Goal: Task Accomplishment & Management: Manage account settings

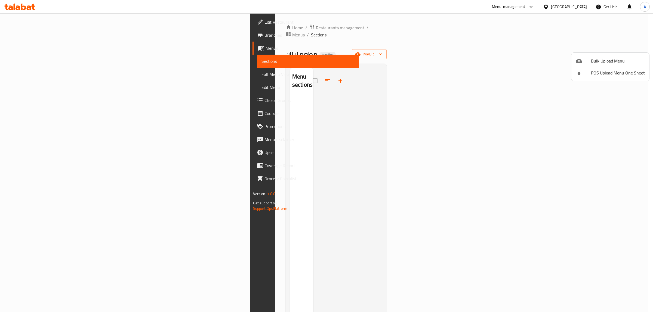
click at [608, 58] on span "Bulk Upload Menu" at bounding box center [618, 61] width 54 height 7
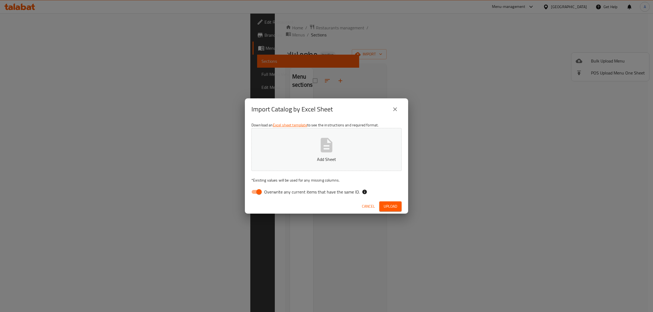
click at [279, 191] on span "Overwrite any current items that have the same ID." at bounding box center [311, 192] width 95 height 7
click at [274, 191] on input "Overwrite any current items that have the same ID." at bounding box center [258, 192] width 31 height 10
checkbox input "false"
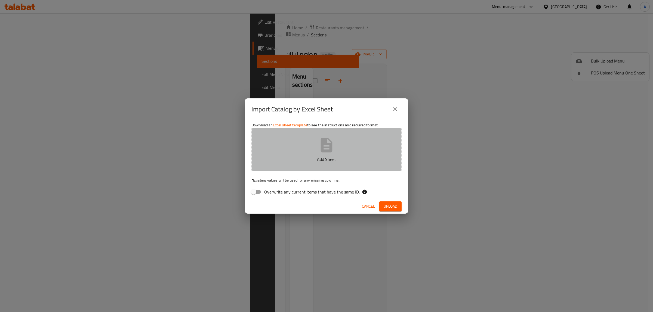
click at [303, 158] on p "Add Sheet" at bounding box center [326, 159] width 133 height 7
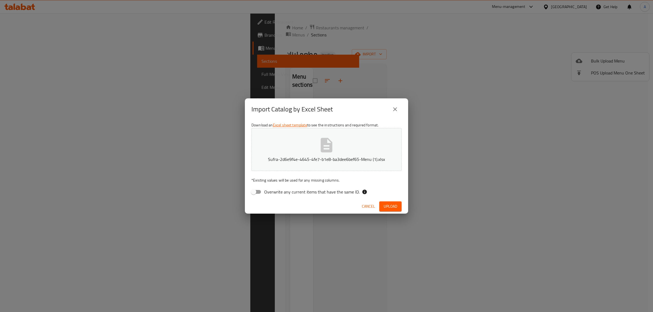
click at [391, 205] on span "Upload" at bounding box center [391, 206] width 14 height 7
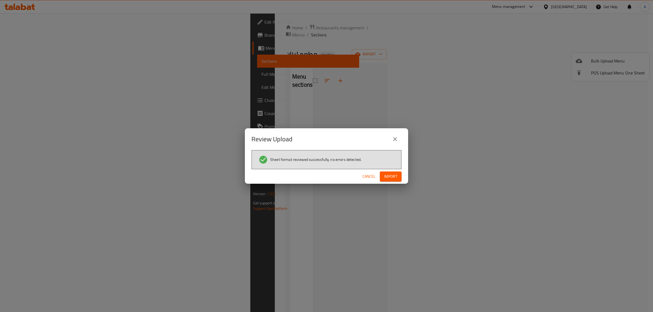
click at [397, 173] on button "Import" at bounding box center [391, 177] width 22 height 10
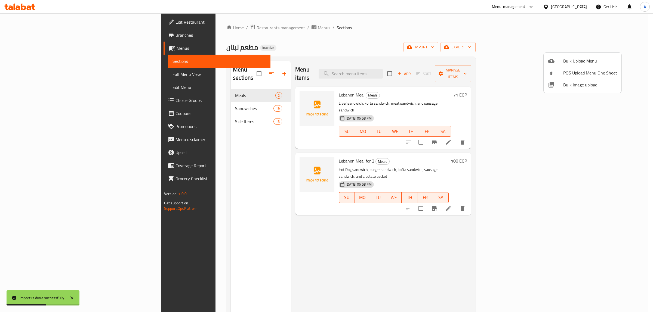
click at [317, 222] on div at bounding box center [326, 156] width 653 height 312
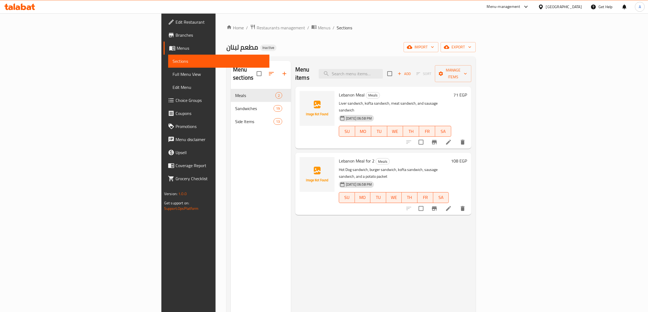
click at [394, 75] on div "Menu items Add Sort Manage items" at bounding box center [383, 74] width 176 height 26
click at [383, 69] on input "search" at bounding box center [351, 74] width 64 height 10
paste input "Kofta"
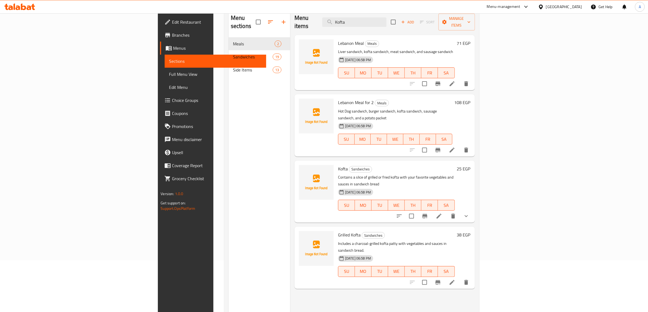
scroll to position [68, 0]
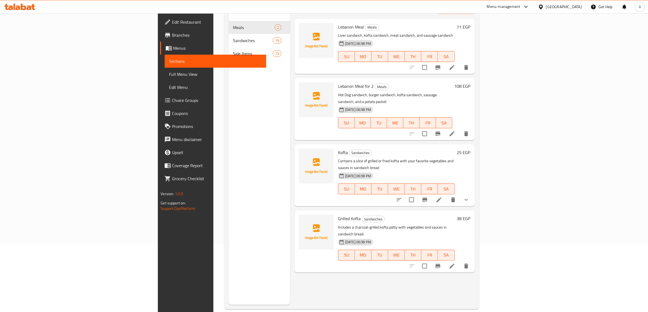
type input "Kofta"
click at [446, 195] on li at bounding box center [438, 200] width 15 height 10
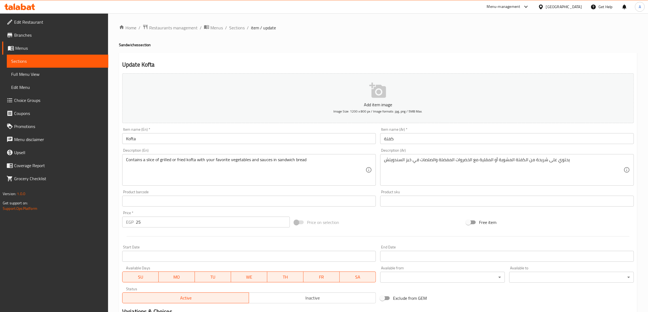
click at [389, 141] on input "كفتة" at bounding box center [507, 138] width 254 height 11
click at [362, 52] on div "Home / Restaurants management / Menus / Sections / item / update Sandwiches sec…" at bounding box center [378, 203] width 518 height 358
click at [439, 38] on div "Home / Restaurants management / Menus / Sections / item / update Sandwiches sec…" at bounding box center [378, 203] width 518 height 358
click at [240, 30] on span "Sections" at bounding box center [237, 27] width 16 height 7
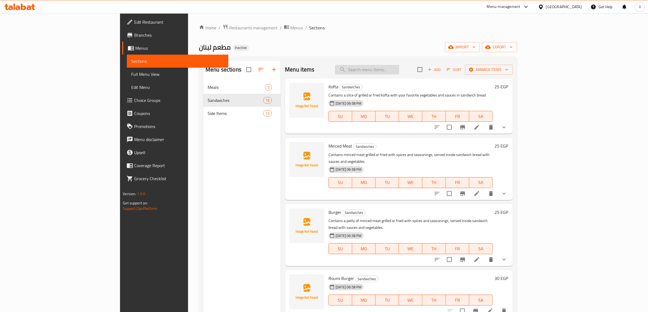
click at [399, 73] on input "search" at bounding box center [367, 70] width 64 height 10
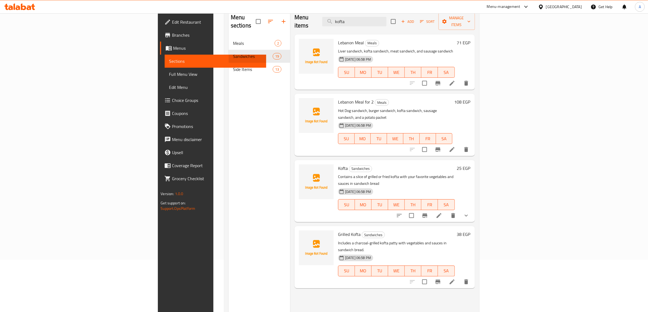
scroll to position [68, 0]
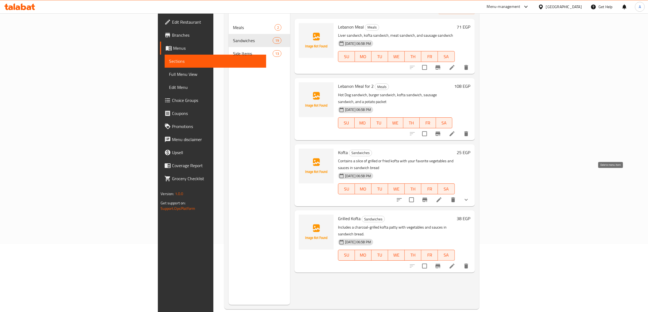
click at [456, 197] on icon "delete" at bounding box center [453, 200] width 7 height 7
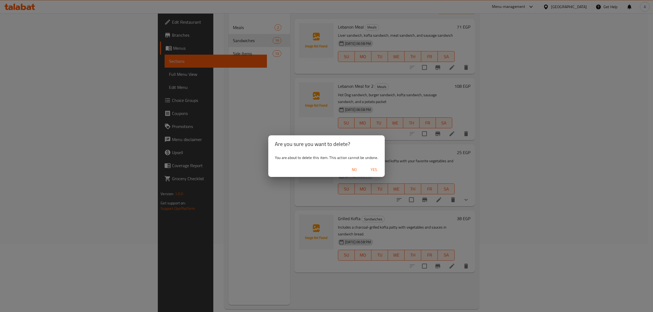
click at [370, 171] on span "Yes" at bounding box center [373, 169] width 13 height 7
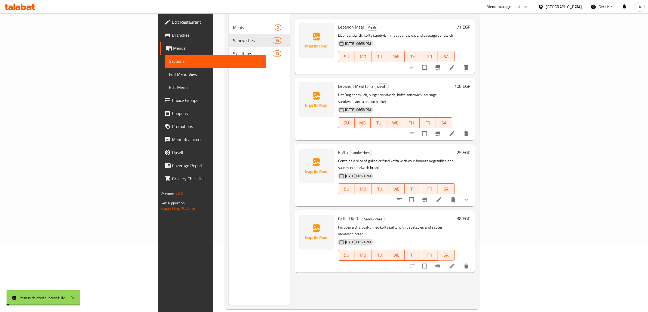
click at [228, 131] on div "Menu sections Meals 2 Sandwiches 19 Side Items 13" at bounding box center [258, 149] width 61 height 312
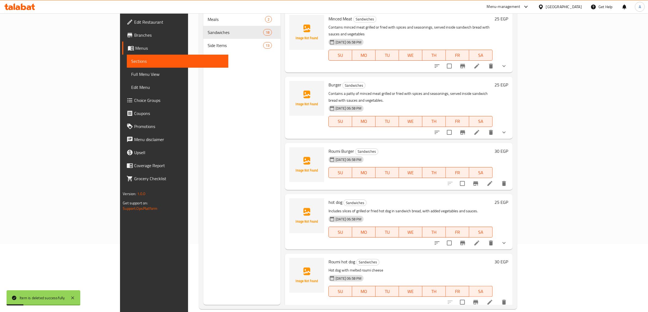
drag, startPoint x: 159, startPoint y: 254, endPoint x: 211, endPoint y: 241, distance: 54.3
click at [203, 254] on div "Menu sections Meals 2 Sandwiches 18 Side Items 13" at bounding box center [241, 149] width 77 height 312
drag, startPoint x: 144, startPoint y: 140, endPoint x: 198, endPoint y: 137, distance: 53.6
click at [203, 140] on div "Menu sections Meals 2 Sandwiches 18 Side Items 13" at bounding box center [241, 149] width 77 height 312
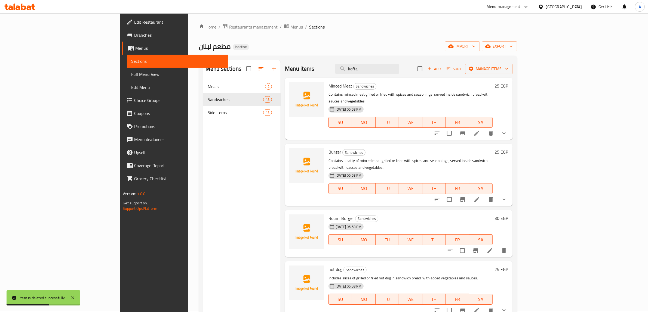
scroll to position [0, 0]
click at [399, 74] on input "kofta" at bounding box center [367, 70] width 64 height 10
paste input "Minced Meat"
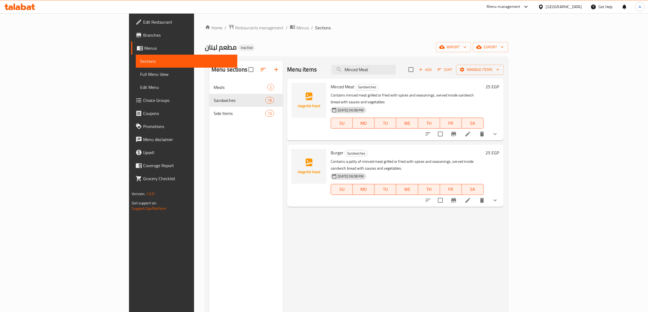
type input "Minced Meat"
click at [498, 131] on icon "show more" at bounding box center [495, 134] width 7 height 7
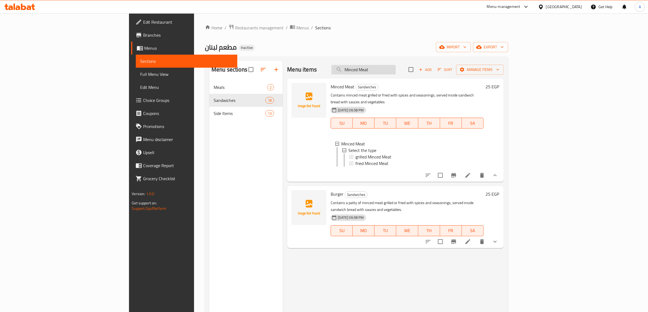
click at [396, 71] on input "Minced Meat" at bounding box center [363, 70] width 64 height 10
paste input "Burger"
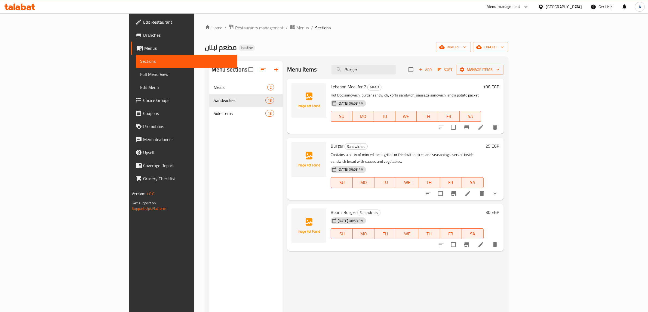
type input "Burger"
click at [498, 190] on icon "show more" at bounding box center [495, 193] width 7 height 7
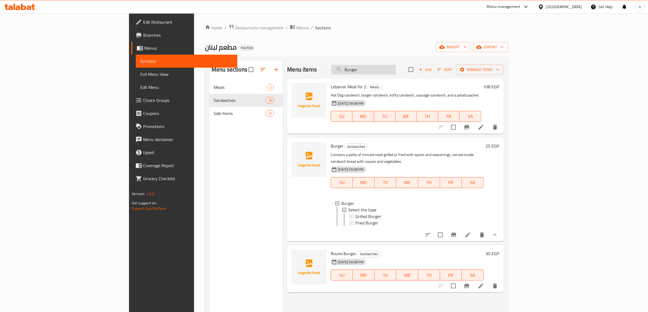
click at [396, 69] on input "Burger" at bounding box center [363, 70] width 64 height 10
paste input "hot dog"
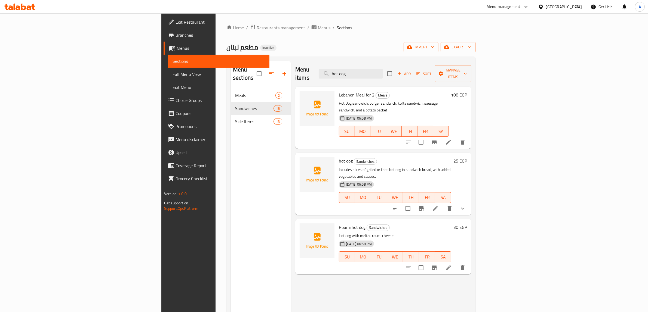
type input "hot dog"
click at [469, 202] on button "show more" at bounding box center [462, 208] width 13 height 13
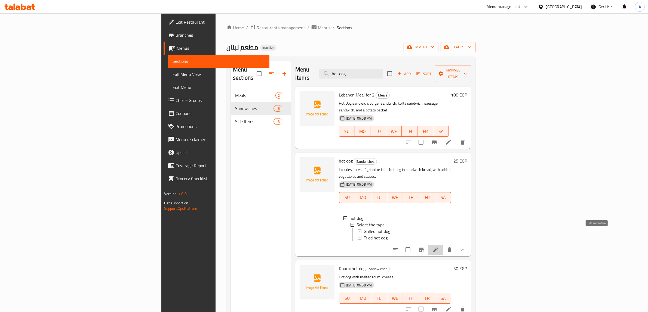
click at [438, 247] on icon at bounding box center [435, 250] width 7 height 7
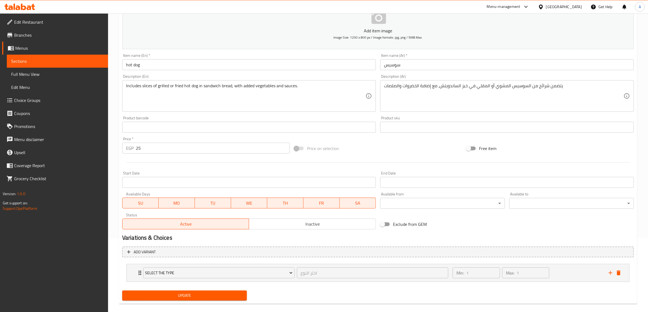
scroll to position [81, 0]
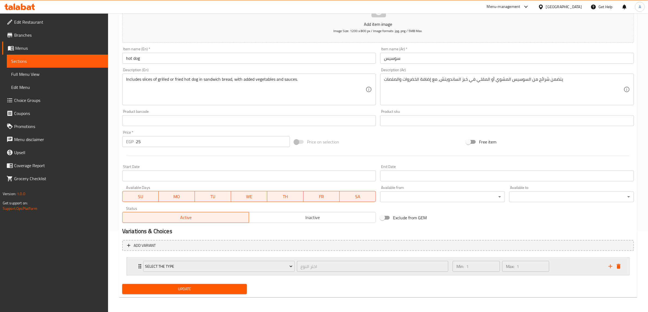
click at [571, 267] on div "Min: 1 ​ Max: 1 ​" at bounding box center [527, 266] width 156 height 17
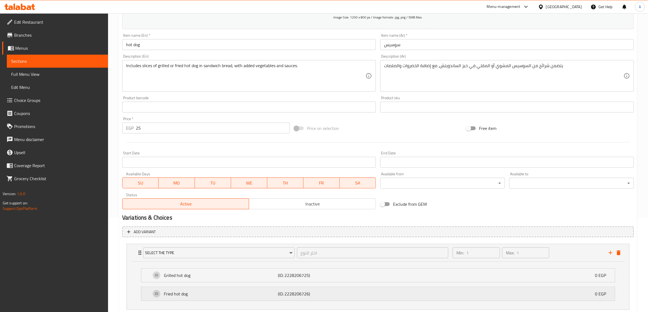
scroll to position [129, 0]
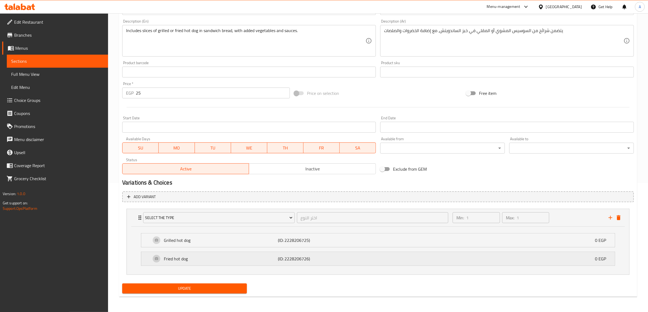
click at [342, 260] on p "(ID: 2228206726)" at bounding box center [316, 259] width 76 height 7
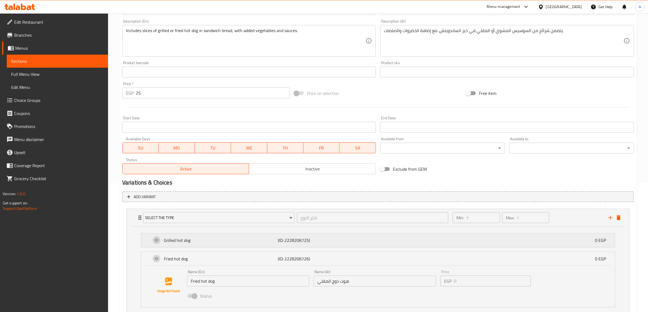
click at [331, 239] on p "(ID: 2228206725)" at bounding box center [316, 240] width 76 height 7
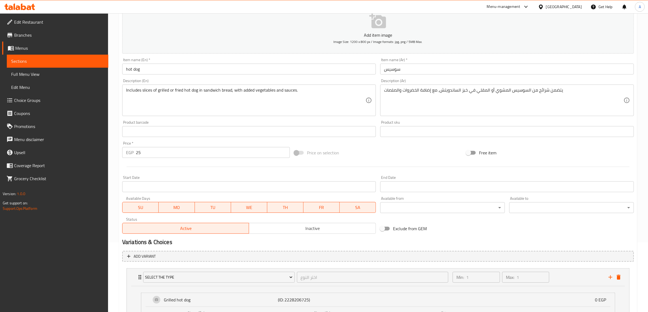
scroll to position [0, 0]
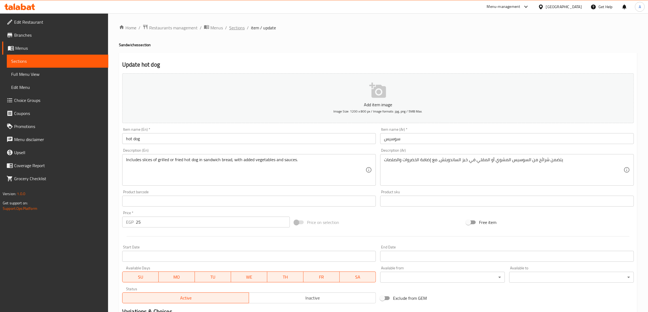
click at [237, 28] on span "Sections" at bounding box center [237, 27] width 16 height 7
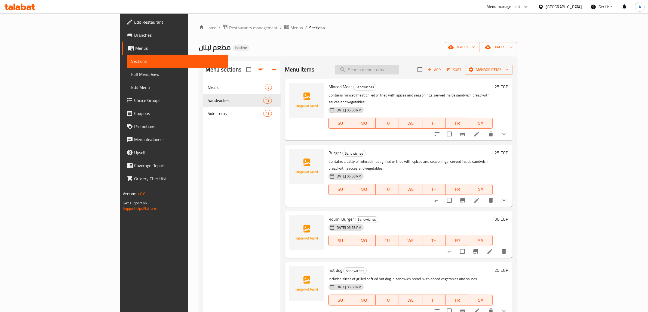
click at [399, 71] on input "search" at bounding box center [367, 70] width 64 height 10
paste input "hot dog"
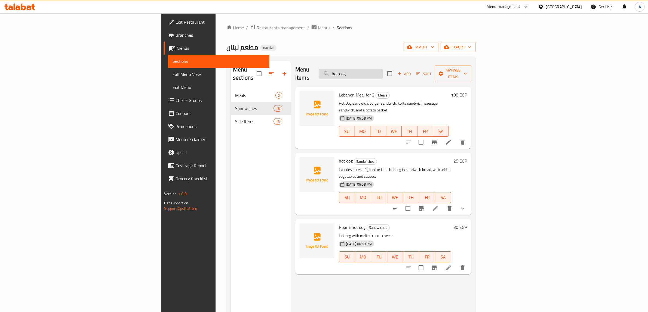
click at [383, 69] on input "hot dog" at bounding box center [351, 74] width 64 height 10
paste input "Chicken Pane"
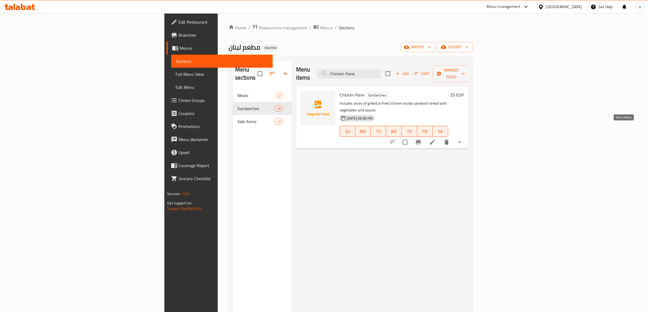
type input "Chicken Pane"
click at [463, 139] on icon "show more" at bounding box center [459, 142] width 7 height 7
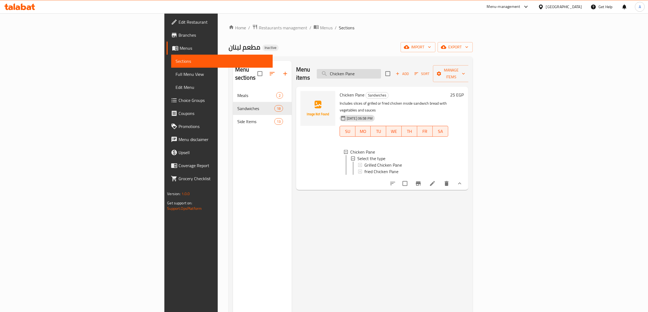
click at [381, 70] on input "Chicken Pane" at bounding box center [349, 74] width 64 height 10
paste input "ordon Bleu"
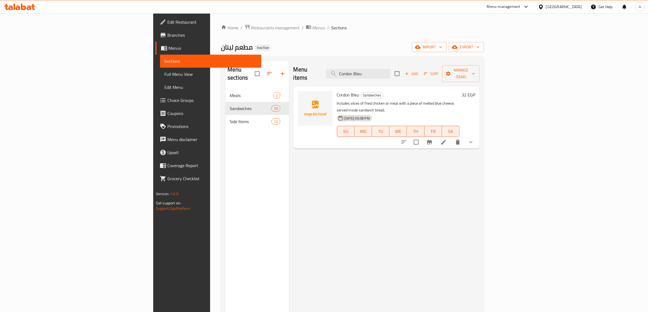
type input "Cordon Bleu"
click at [474, 139] on icon "show more" at bounding box center [470, 142] width 7 height 7
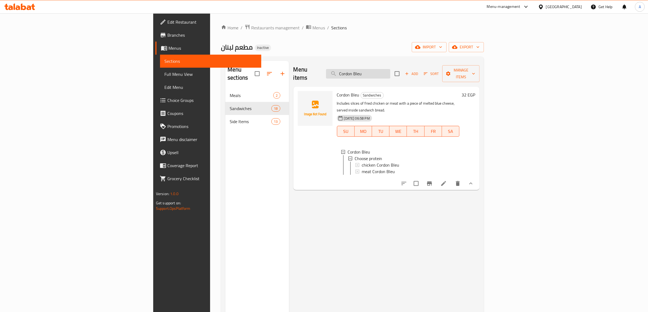
click at [390, 69] on input "Cordon Bleu" at bounding box center [358, 74] width 64 height 10
paste input "Strips"
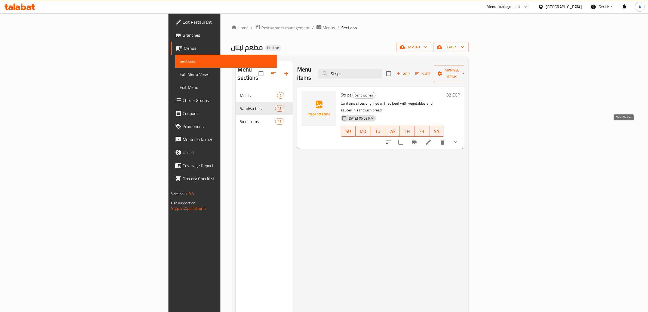
type input "Strips"
click at [459, 139] on icon "show more" at bounding box center [455, 142] width 7 height 7
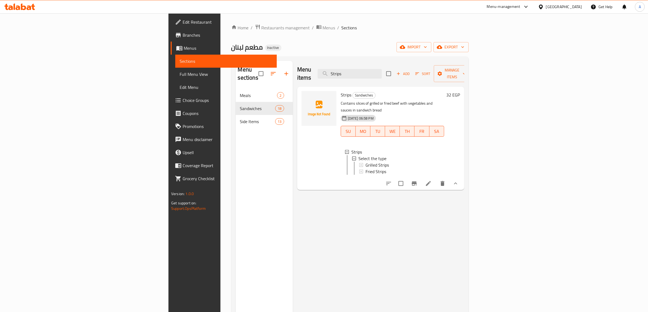
click at [440, 230] on div "Menu items Strips Add Sort Manage items Strips Sandwiches Contains slices of gr…" at bounding box center [378, 217] width 171 height 312
click at [180, 75] on span "Full Menu View" at bounding box center [226, 74] width 93 height 7
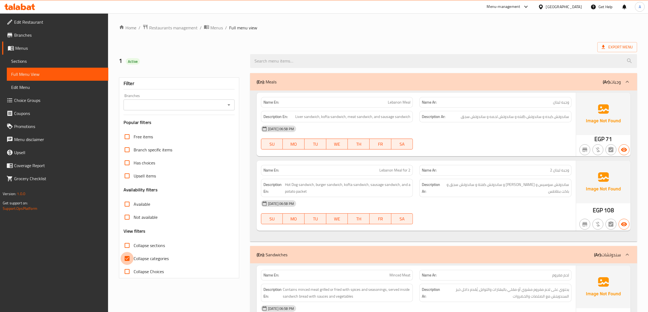
click at [131, 255] on input "Collapse categories" at bounding box center [127, 258] width 13 height 13
checkbox input "false"
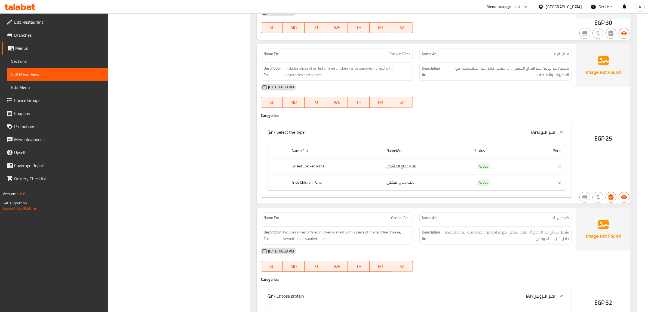
scroll to position [1088, 0]
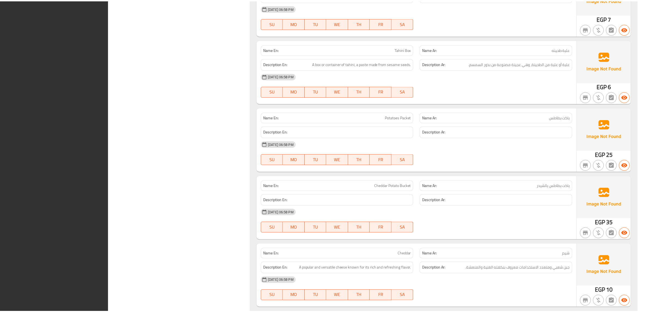
scroll to position [2741, 0]
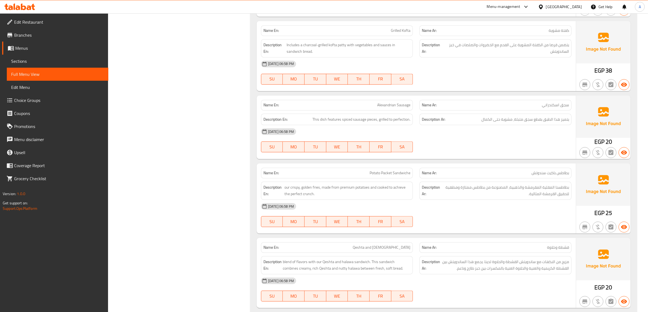
scroll to position [1521, 0]
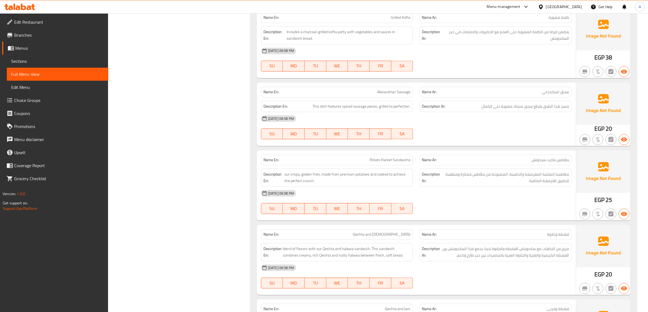
click at [524, 209] on div "11-08-2025 06:58 PM SU MO TU WE TH FR SA" at bounding box center [416, 202] width 317 height 30
click at [501, 206] on div "11-08-2025 06:58 PM SU MO TU WE TH FR SA" at bounding box center [416, 202] width 317 height 30
click at [499, 212] on div "11-08-2025 06:58 PM SU MO TU WE TH FR SA" at bounding box center [416, 202] width 317 height 30
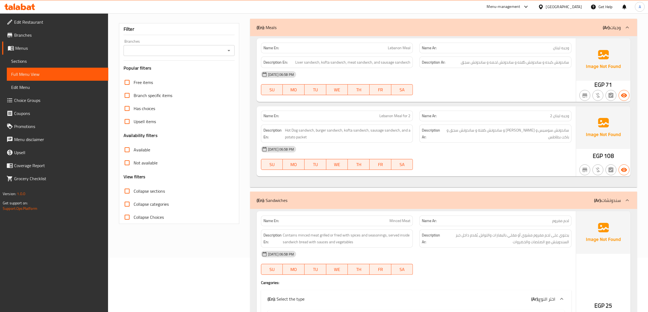
scroll to position [25, 0]
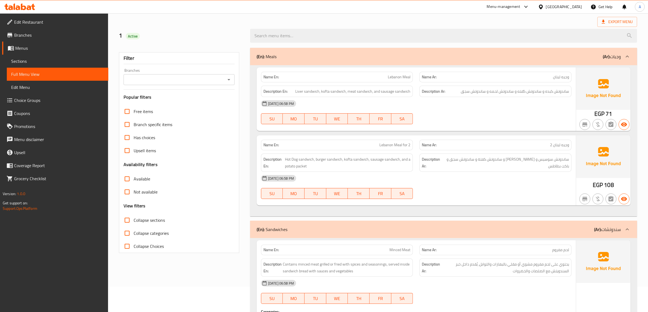
click at [481, 180] on div "[DATE] 06:58 PM" at bounding box center [416, 178] width 317 height 13
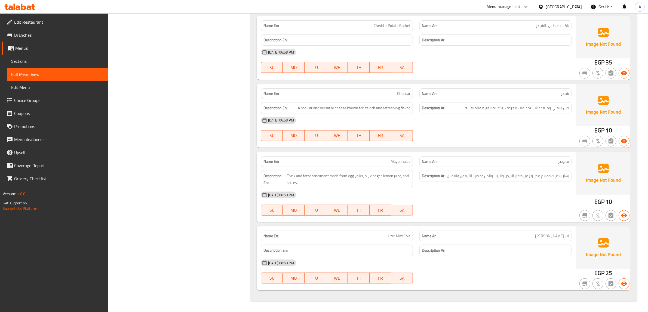
scroll to position [2741, 0]
click at [47, 23] on span "Edit Restaurant" at bounding box center [59, 22] width 90 height 7
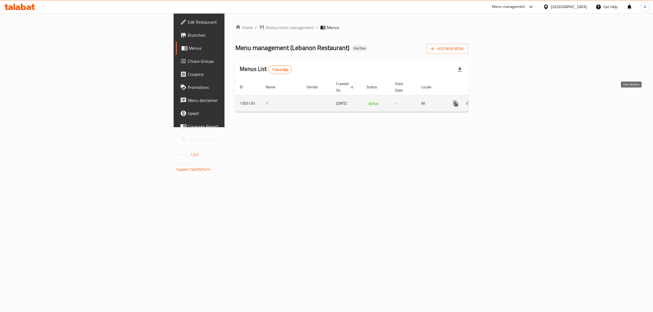
click at [498, 100] on icon "enhanced table" at bounding box center [495, 103] width 7 height 7
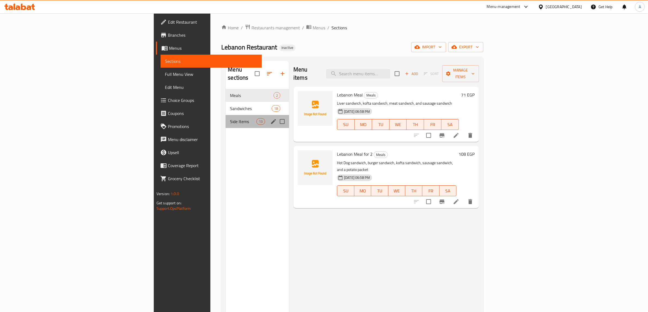
click at [226, 119] on div "Side Items 13" at bounding box center [257, 121] width 63 height 13
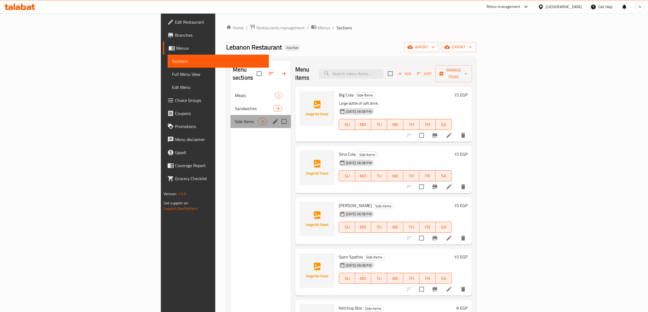
click at [230, 115] on div "Side Items 13" at bounding box center [260, 121] width 60 height 13
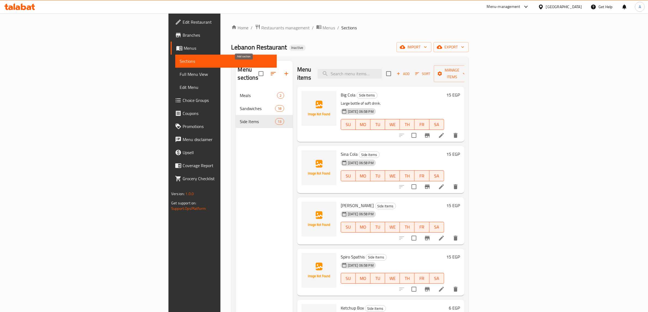
click at [283, 71] on icon "button" at bounding box center [286, 73] width 7 height 7
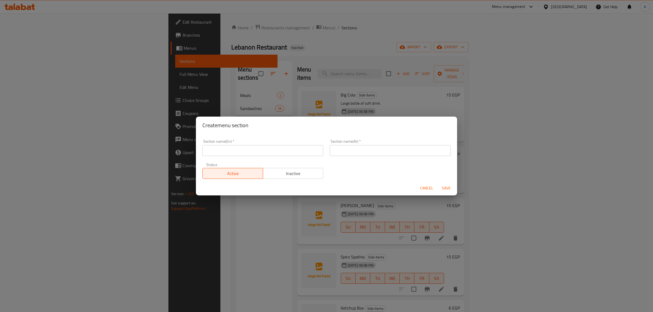
click at [263, 151] on input "text" at bounding box center [262, 150] width 121 height 11
type input "Beverages"
click at [361, 146] on input "text" at bounding box center [390, 150] width 121 height 11
paste input "المشروبات"
type input "المشروبات"
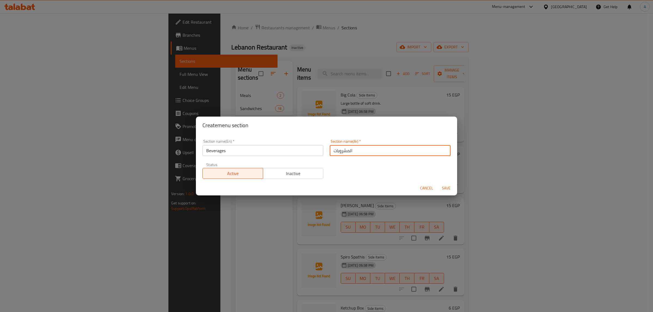
click at [447, 191] on span "Save" at bounding box center [446, 188] width 13 height 7
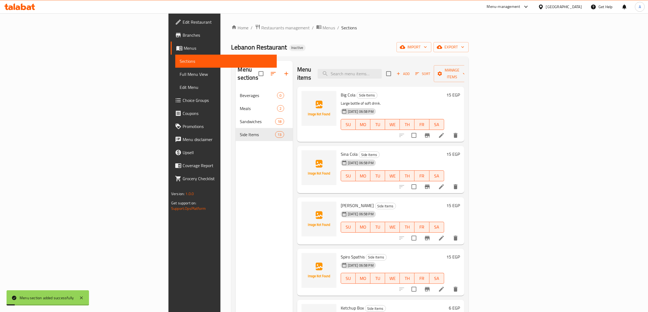
click at [236, 161] on div "Menu sections Beverages 0 Meals 2 Sandwiches 18 Side Items 13" at bounding box center [264, 217] width 57 height 312
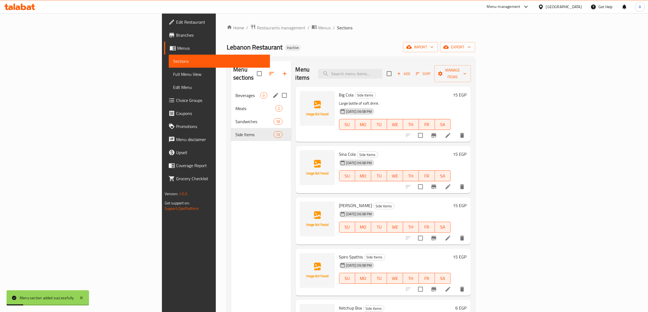
click at [235, 92] on span "Beverages" at bounding box center [247, 95] width 25 height 7
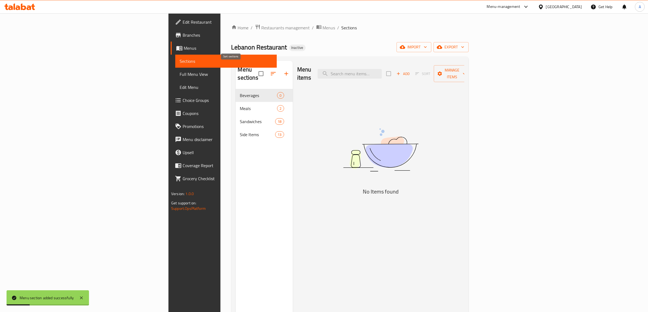
click at [270, 70] on icon "button" at bounding box center [273, 73] width 7 height 7
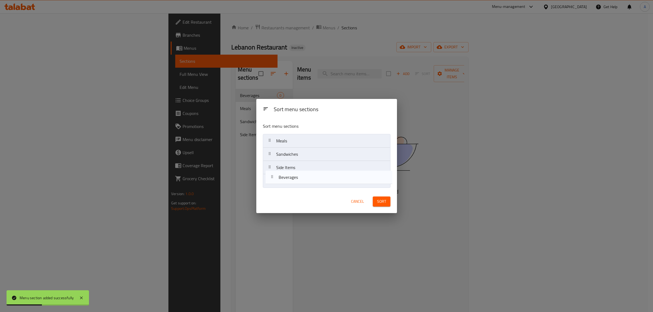
drag, startPoint x: 283, startPoint y: 140, endPoint x: 286, endPoint y: 186, distance: 45.3
click at [286, 186] on nav "Beverages Meals Sandwiches Side Items" at bounding box center [327, 161] width 128 height 54
click at [380, 203] on span "Sort" at bounding box center [381, 201] width 9 height 7
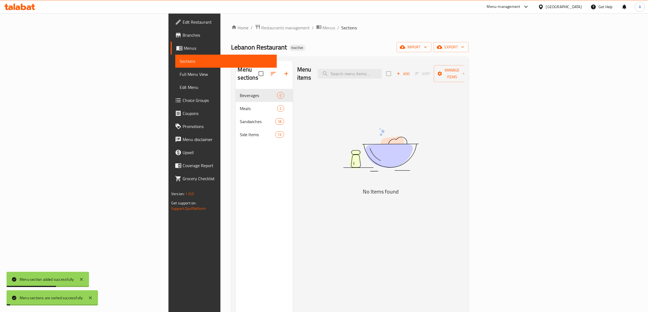
click at [236, 179] on div "Menu sections Beverages 0 Meals 2 Sandwiches 18 Side Items 13" at bounding box center [264, 217] width 57 height 312
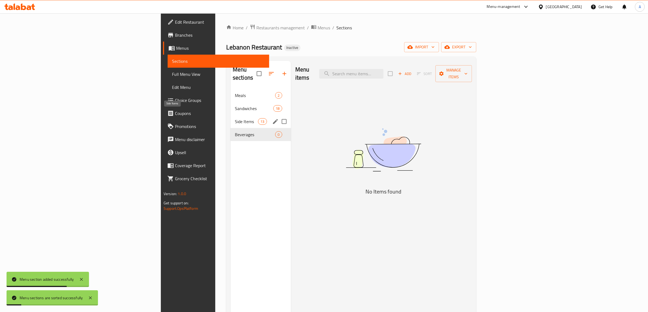
click at [235, 118] on span "Side Items" at bounding box center [246, 121] width 23 height 7
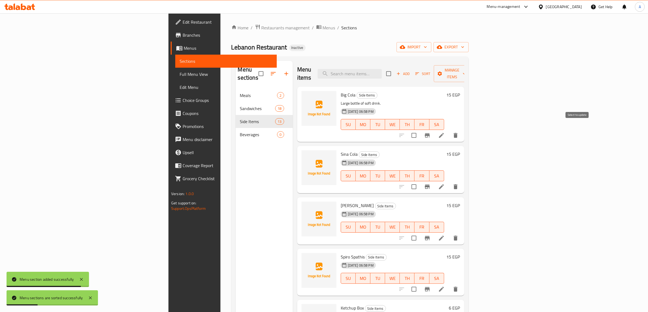
click at [419, 130] on input "checkbox" at bounding box center [413, 135] width 11 height 11
checkbox input "true"
click at [419, 181] on input "checkbox" at bounding box center [413, 186] width 11 height 11
checkbox input "true"
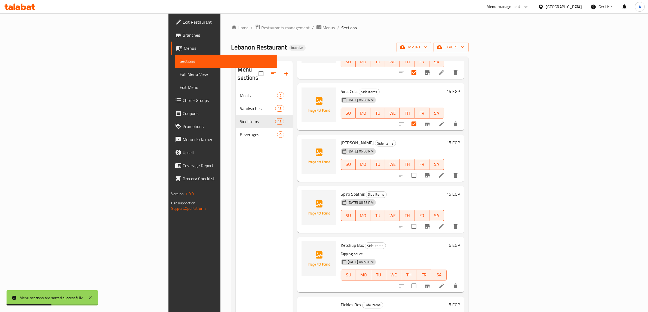
scroll to position [68, 0]
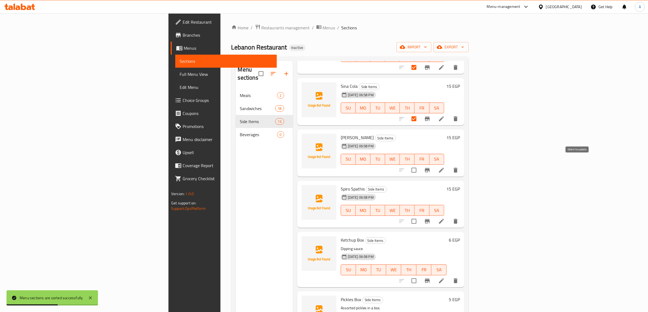
click at [419, 165] on input "checkbox" at bounding box center [413, 170] width 11 height 11
checkbox input "true"
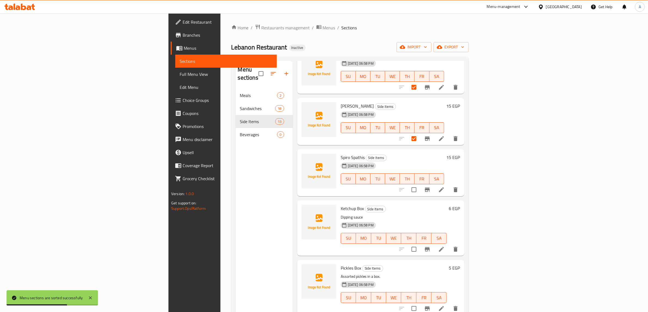
scroll to position [102, 0]
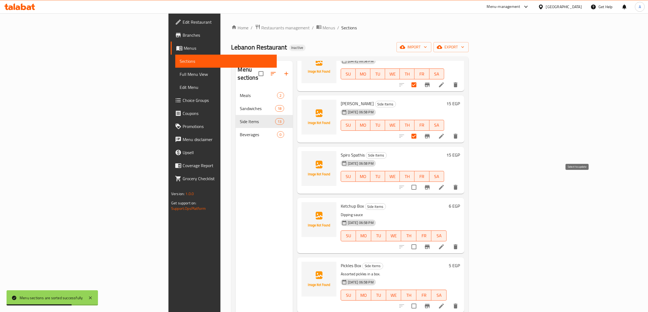
click at [419, 182] on input "checkbox" at bounding box center [413, 187] width 11 height 11
checkbox input "true"
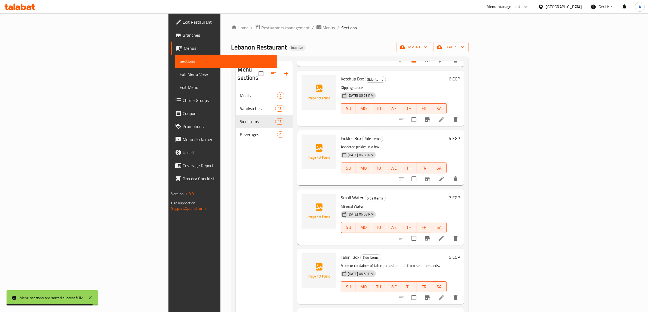
scroll to position [238, 0]
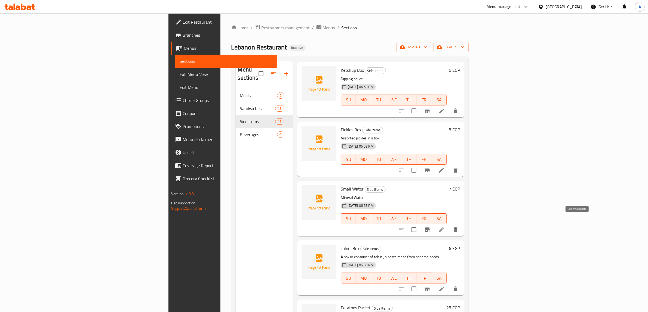
click at [419, 224] on input "checkbox" at bounding box center [413, 229] width 11 height 11
checkbox input "true"
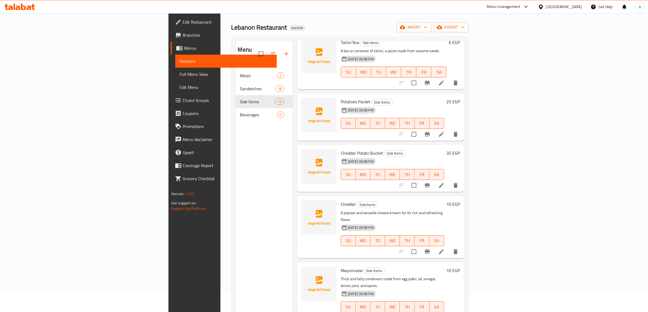
scroll to position [76, 0]
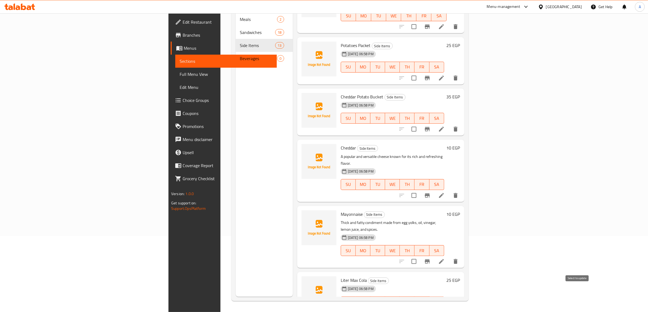
click at [419, 307] on input "checkbox" at bounding box center [413, 312] width 11 height 11
checkbox input "true"
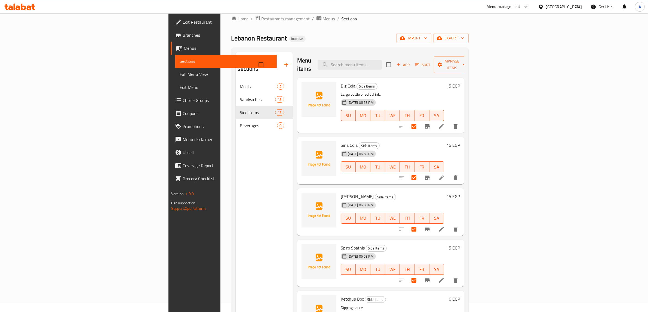
scroll to position [0, 0]
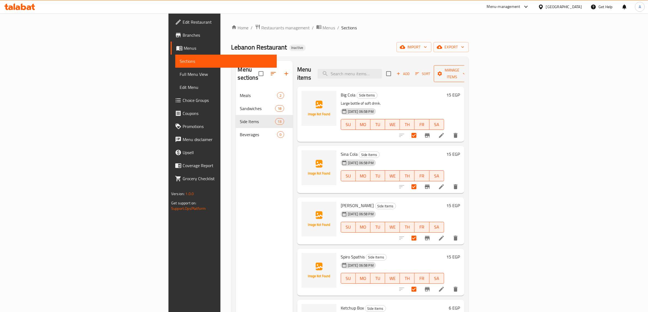
click at [466, 72] on span "Manage items" at bounding box center [452, 74] width 28 height 14
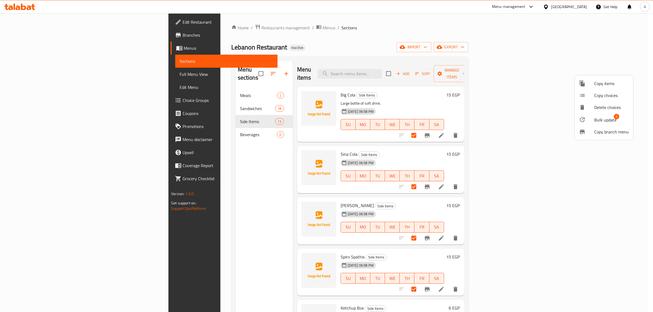
click at [601, 117] on span "Bulk update" at bounding box center [605, 120] width 22 height 7
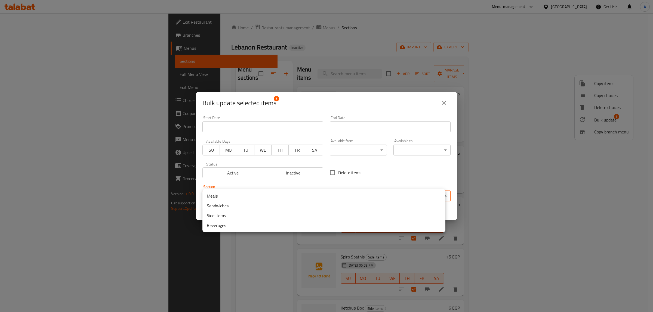
click at [288, 195] on body "​ Menu-management Egypt Get Help A Edit Restaurant Branches Menus Sections Full…" at bounding box center [326, 162] width 653 height 299
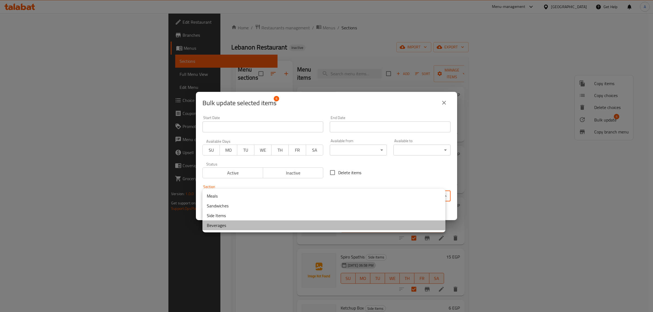
click at [227, 222] on li "Beverages" at bounding box center [323, 226] width 243 height 10
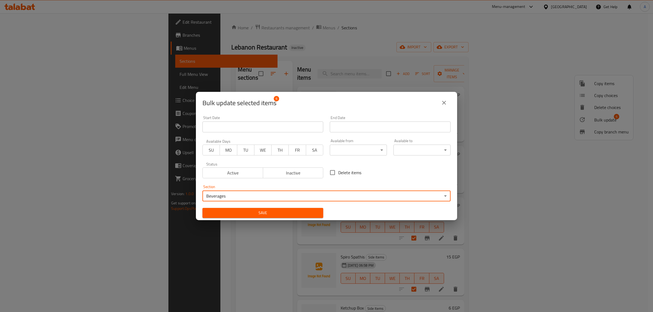
click at [256, 211] on span "Save" at bounding box center [263, 213] width 112 height 7
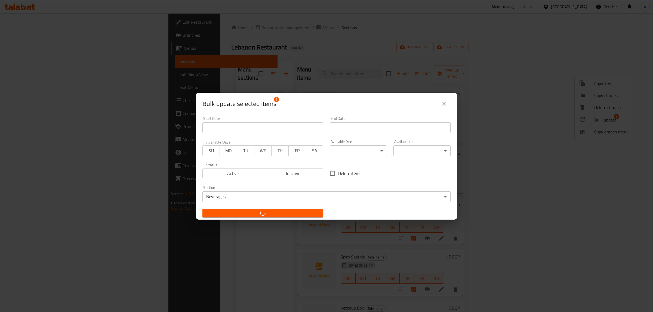
checkbox input "false"
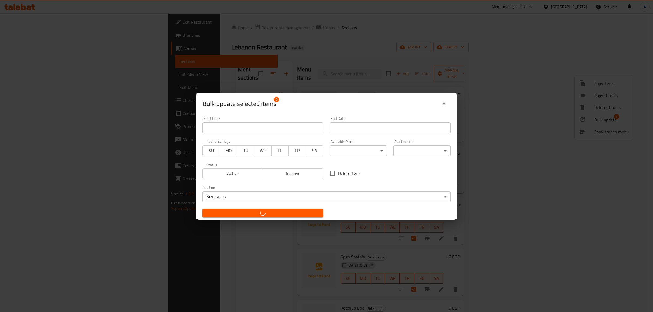
checkbox input "false"
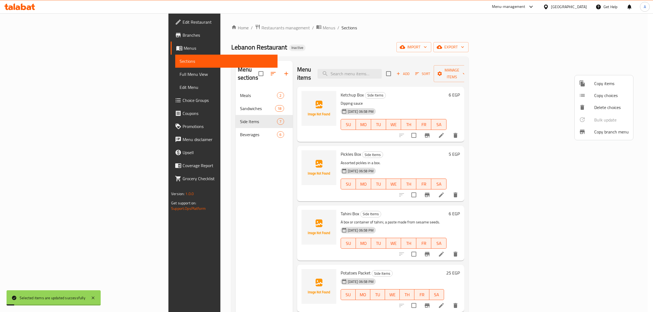
click at [155, 128] on div at bounding box center [326, 156] width 653 height 312
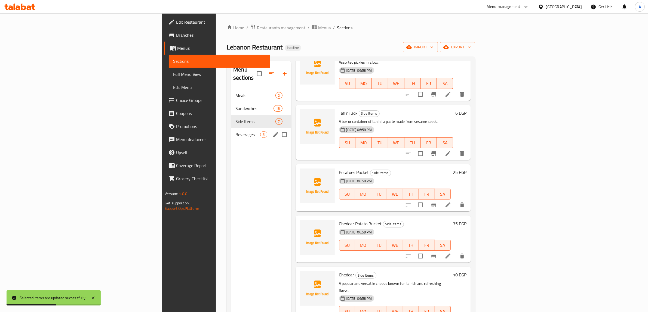
click at [235, 131] on span "Beverages" at bounding box center [247, 134] width 25 height 7
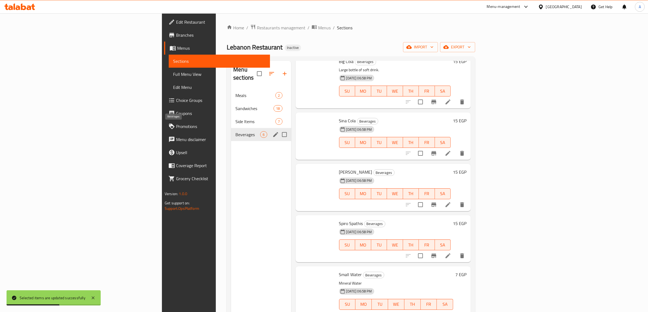
scroll to position [25, 0]
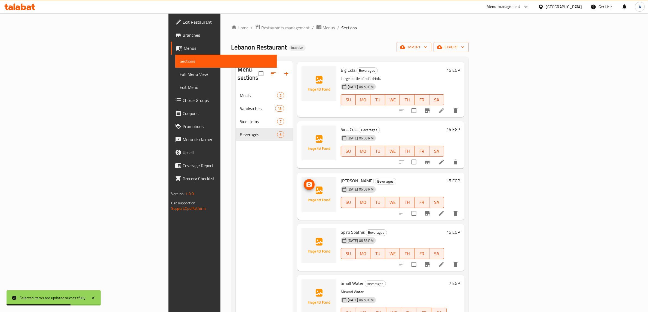
click at [341, 177] on span "[PERSON_NAME]" at bounding box center [357, 181] width 33 height 8
copy h6 "[PERSON_NAME]"
click at [444, 210] on icon at bounding box center [441, 213] width 7 height 7
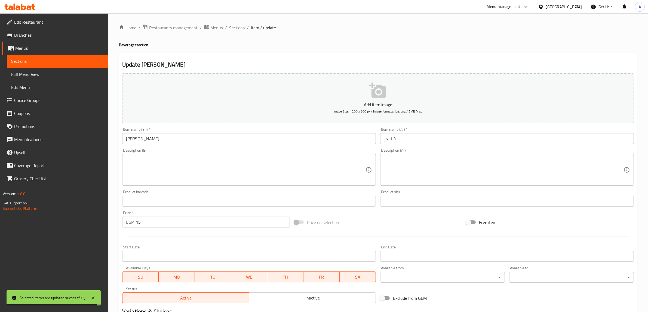
click at [229, 29] on span "Sections" at bounding box center [237, 27] width 16 height 7
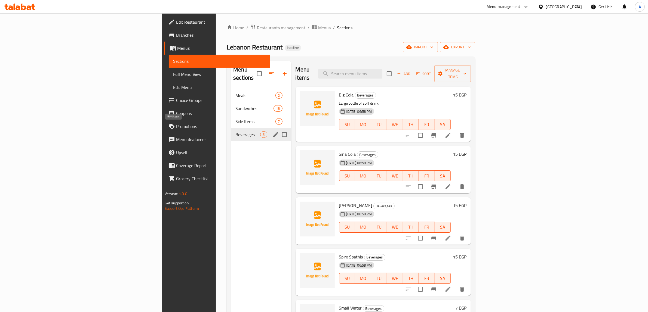
click at [235, 131] on span "Beverages" at bounding box center [247, 134] width 25 height 7
click at [231, 120] on div "Side Items 7" at bounding box center [261, 121] width 60 height 13
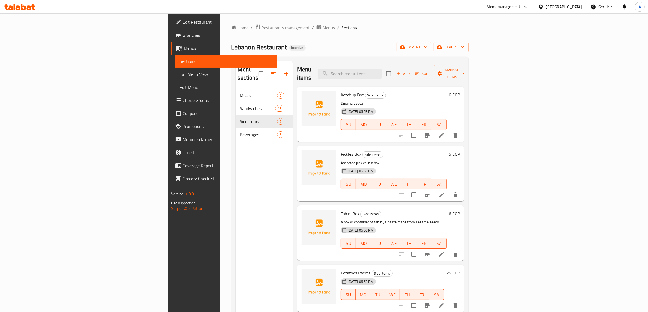
click at [240, 131] on span "Beverages" at bounding box center [258, 134] width 37 height 7
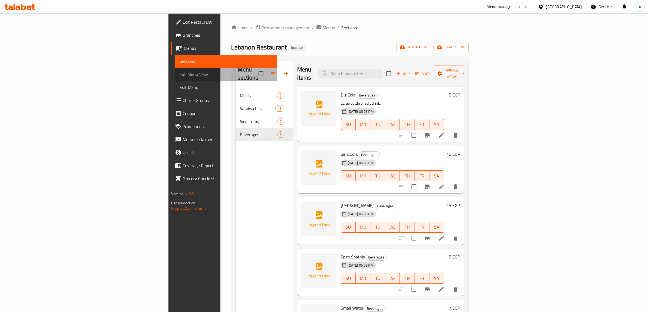
click at [180, 74] on span "Full Menu View" at bounding box center [226, 74] width 93 height 7
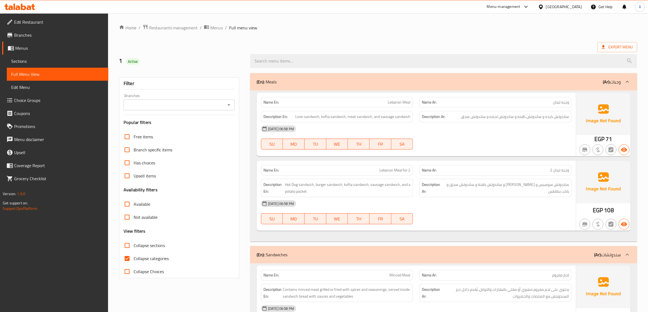
click at [132, 261] on input "Collapse categories" at bounding box center [127, 258] width 13 height 13
checkbox input "false"
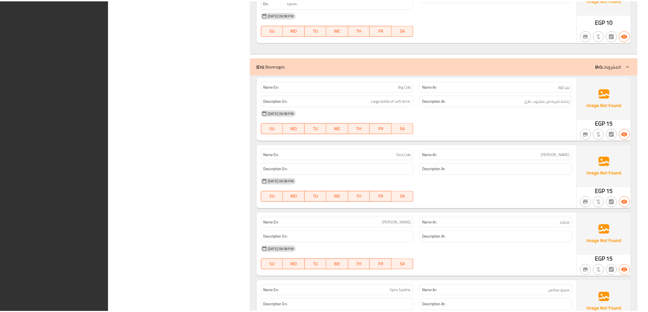
scroll to position [2771, 0]
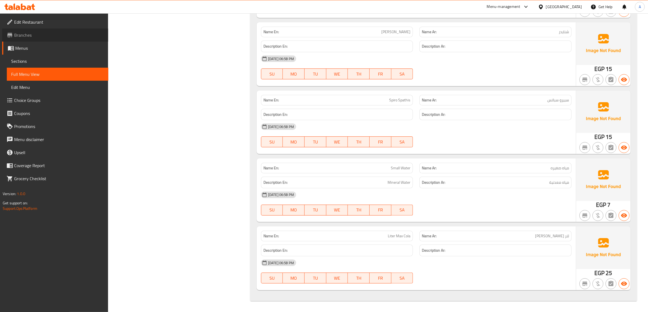
click at [45, 33] on span "Branches" at bounding box center [59, 35] width 90 height 7
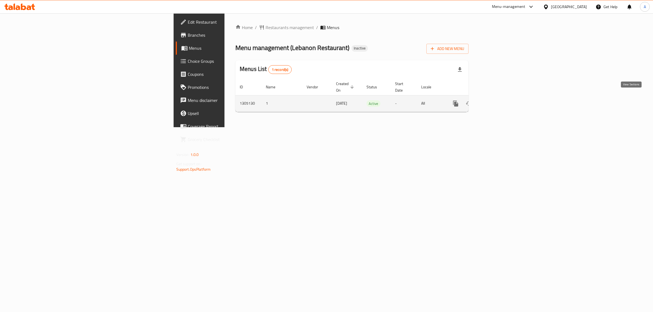
click at [498, 100] on icon "enhanced table" at bounding box center [495, 103] width 7 height 7
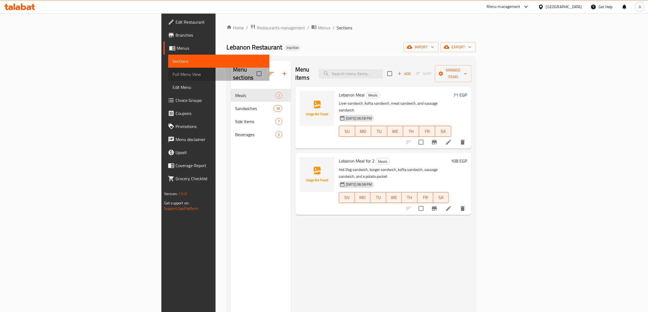
click at [168, 70] on link "Full Menu View" at bounding box center [218, 74] width 101 height 13
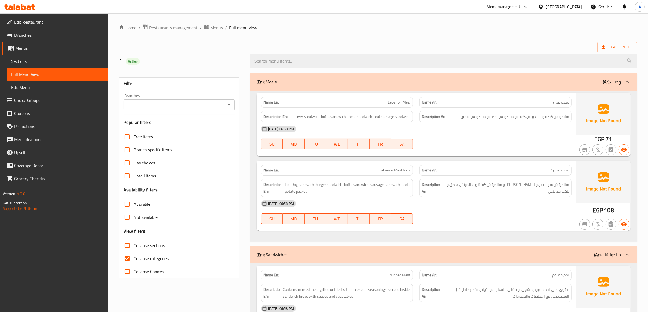
click at [150, 262] on span "Collapse categories" at bounding box center [151, 258] width 35 height 7
click at [134, 262] on input "Collapse categories" at bounding box center [127, 258] width 13 height 13
checkbox input "false"
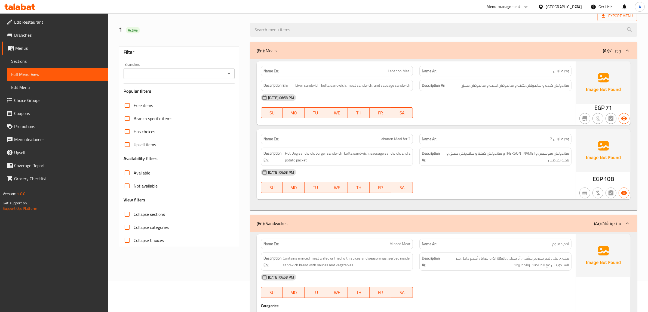
scroll to position [34, 0]
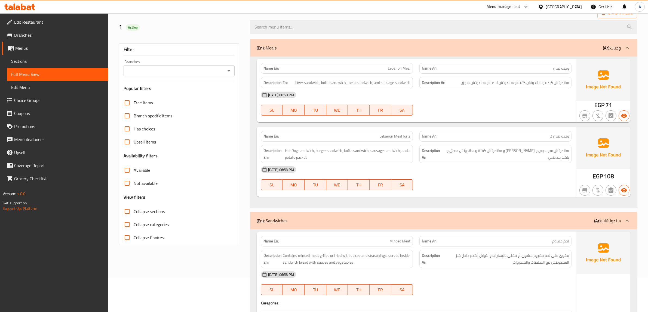
click at [36, 60] on span "Sections" at bounding box center [57, 61] width 93 height 7
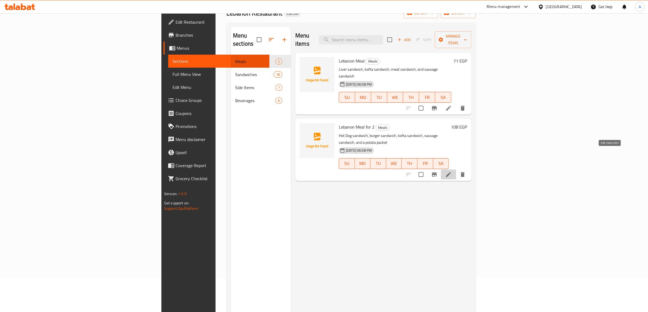
click at [452, 171] on icon at bounding box center [448, 174] width 7 height 7
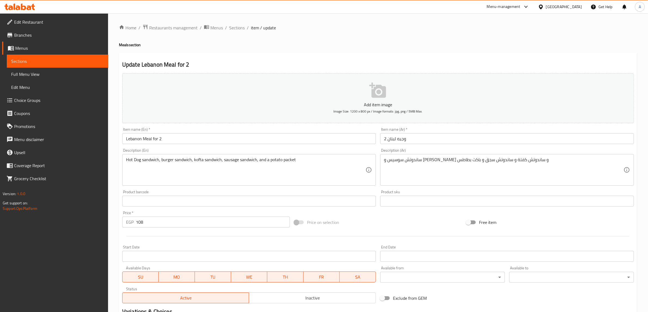
click at [155, 138] on input "Lebanon Meal for 2" at bounding box center [249, 138] width 254 height 11
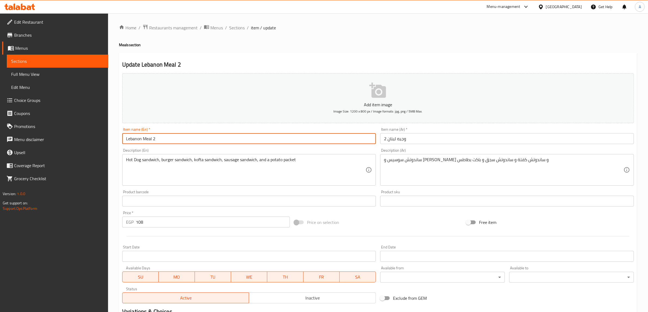
type input "Lebanon Meal 2"
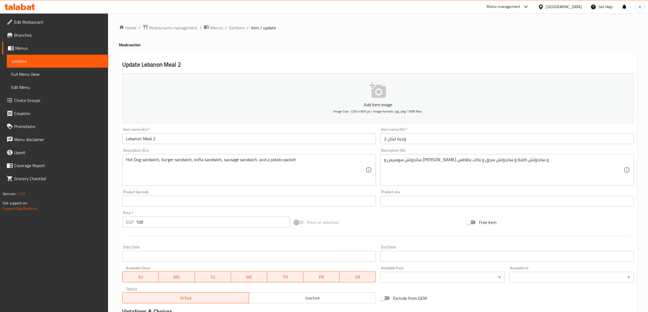
click at [291, 68] on h2 "Update Lebanon Meal 2" at bounding box center [377, 65] width 511 height 8
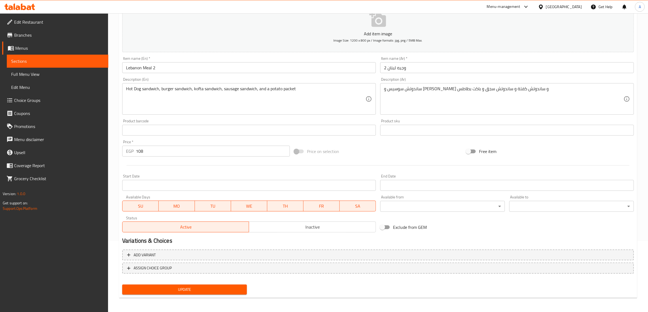
click at [225, 292] on span "Update" at bounding box center [184, 289] width 116 height 7
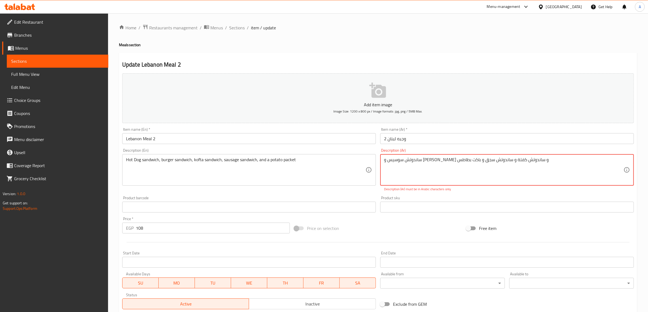
click at [490, 162] on textarea "ساندوتش سوسیس و ساندوتش برجر و ساندوتش كفتة و ساندوتش سجق و باکت بطاطس" at bounding box center [503, 170] width 239 height 26
click at [472, 57] on div "Update Lebanon Meal 2 Add item image Image Size: 1200 x 800 px / Image formats:…" at bounding box center [378, 214] width 518 height 323
click at [414, 160] on textarea "ساندوتش سوسیس و ساندوتش برجر و ساندوتش كفتة و ساندوتش سجق و باکت بطاطس" at bounding box center [503, 170] width 239 height 26
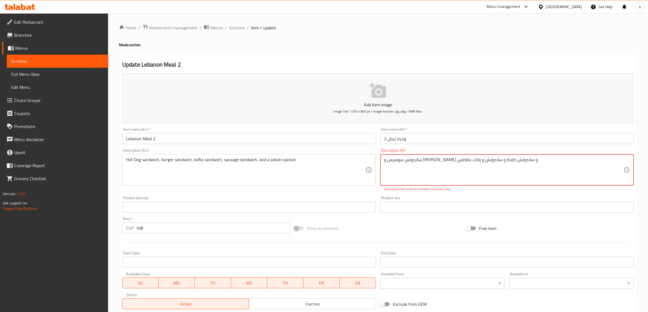
click at [470, 47] on h4 "Meals section" at bounding box center [378, 44] width 518 height 5
click at [403, 157] on textarea "ساندوتش سوسیس و ساندوتش برجر و ساندوتش كفتة و ساندوتش سجق و باکت بطاطس" at bounding box center [503, 170] width 239 height 26
click at [456, 20] on div "Home / Restaurants management / Menus / Sections / item / update Meals section …" at bounding box center [378, 201] width 540 height 377
click at [390, 157] on textarea "ساندوتش سوسیس و ساندوتش برجر و ساندوتش كفتة و ساندوتش سجق و باکت بطاطس" at bounding box center [503, 170] width 239 height 26
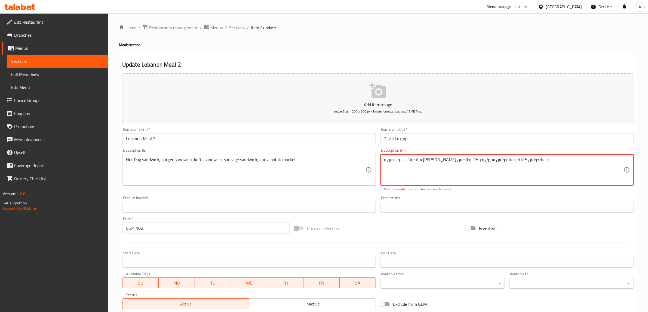
click at [390, 157] on textarea "ساندوتش سوسیس و ساندوتش برجر و ساندوتش كفتة و ساندوتش سجق و باکت بطاطس" at bounding box center [503, 170] width 239 height 26
click at [447, 22] on div "Home / Restaurants management / Menus / Sections / item / update Meals section …" at bounding box center [378, 201] width 540 height 377
drag, startPoint x: 456, startPoint y: 160, endPoint x: 577, endPoint y: 160, distance: 121.6
click at [577, 160] on textarea "ساندوتش سوسیس و ساندوتش برجر و ساندوتش كفتة و ساندوتش سجق و باکت بطاطس" at bounding box center [503, 170] width 239 height 26
click at [500, 45] on h4 "Meals section" at bounding box center [378, 44] width 518 height 5
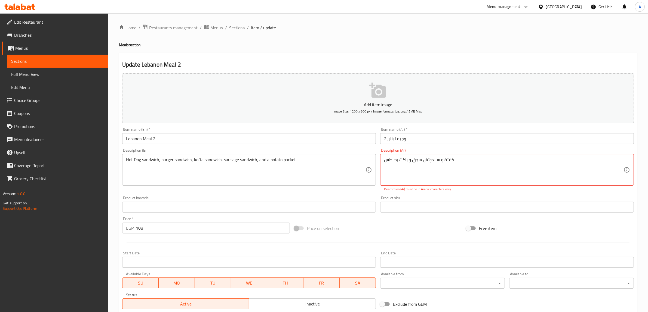
click at [498, 36] on div "Home / Restaurants management / Menus / Sections / item / update Meals section …" at bounding box center [378, 201] width 518 height 355
click at [451, 160] on textarea "ساندوتش سوسیس و ساندوتش برجر و ساندوتش كفتة و ساندوتش سجق و باکت بطاطس" at bounding box center [503, 170] width 239 height 26
click at [469, 29] on ol "Home / Restaurants management / Menus / Sections / item / update" at bounding box center [378, 27] width 518 height 7
click at [434, 159] on textarea "ساندوتش سوسیس و ساندوتش برجر و ساندوتش كفتة و ساندوتش سجق و باکت بطاطس" at bounding box center [503, 170] width 239 height 26
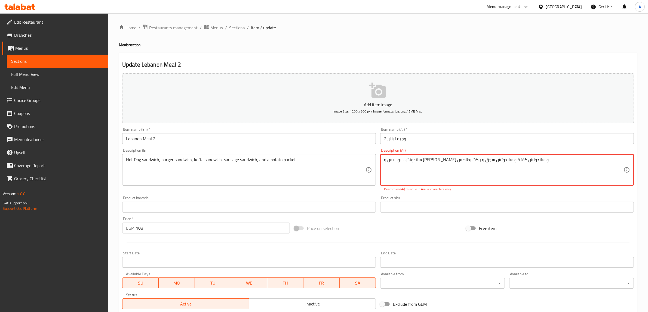
click at [434, 159] on textarea "ساندوتش سوسیس و ساندوتش برجر و ساندوتش كفتة و ساندوتش سجق و باکت بطاطس" at bounding box center [503, 170] width 239 height 26
click at [455, 32] on div "Home / Restaurants management / Menus / Sections / item / update Meals section …" at bounding box center [378, 201] width 518 height 355
click at [413, 160] on textarea "ساندوتش سوسیس و ساندوتش برجر و ساندوتش كفتة و ساندوتش سجق و باکت بطاطس" at bounding box center [503, 170] width 239 height 26
click at [419, 160] on textarea "ساندوتش سوسیس و ساندوتش برجر و ساندوتش كفتة و ساندوتش سجق و باکت بطاطس" at bounding box center [503, 170] width 239 height 26
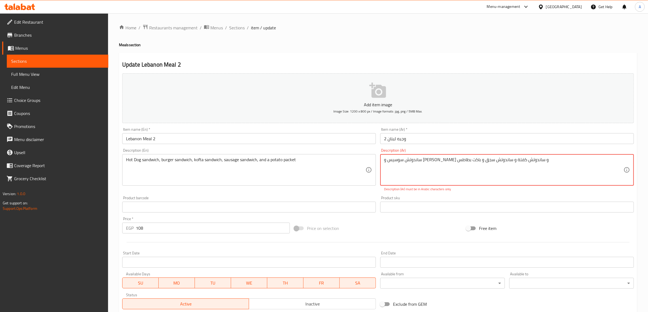
click at [419, 160] on textarea "ساندوتش سوسیس و ساندوتش برجر و ساندوتش كفتة و ساندوتش سجق و باکت بطاطس" at bounding box center [503, 170] width 239 height 26
click at [415, 28] on ol "Home / Restaurants management / Menus / Sections / item / update" at bounding box center [378, 27] width 518 height 7
drag, startPoint x: 408, startPoint y: 160, endPoint x: 413, endPoint y: 160, distance: 4.4
click at [413, 160] on textarea "ساندوتش سوسیس و ساندوتش برجر و ساندوتش كفتة و ساندوتش سجق و باکت بطاطس" at bounding box center [503, 170] width 239 height 26
click at [442, 51] on div "Home / Restaurants management / Menus / Sections / item / update Meals section …" at bounding box center [378, 201] width 518 height 355
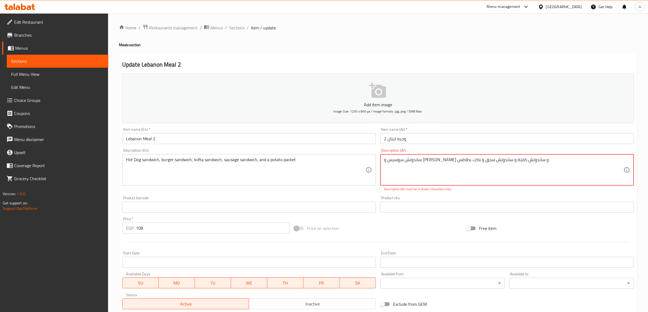
drag, startPoint x: 402, startPoint y: 160, endPoint x: 377, endPoint y: 160, distance: 24.8
click at [377, 160] on div "Add item image Image Size: 1200 x 800 px / Image formats: jpg, png / 5MB Max. I…" at bounding box center [378, 191] width 516 height 240
click at [449, 19] on div "Home / Restaurants management / Menus / Sections / item / update Meals section …" at bounding box center [378, 201] width 540 height 377
click at [447, 176] on textarea "ساندوتش سوسیس و ساندوتش برجر و ساندوتش كفتة و ساندوتش سجق و باکت بطاطس" at bounding box center [503, 170] width 239 height 26
type textarea "ساندوتش سوسیس و ساندوتش برجر و ساندوتش كفتة و ساندوتش سجق و باکت بطاطس"
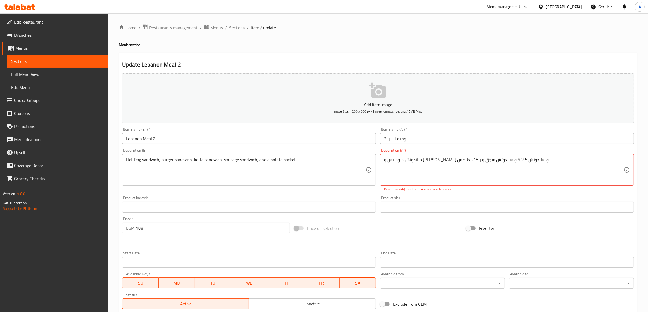
click at [413, 191] on p "Description (Ar) must be in Arabic characters only" at bounding box center [507, 189] width 246 height 5
click at [418, 162] on textarea "ساندوتش سوسیس و ساندوتش برجر و ساندوتش كفتة و ساندوتش سجق و باکت بطاطس" at bounding box center [503, 170] width 239 height 26
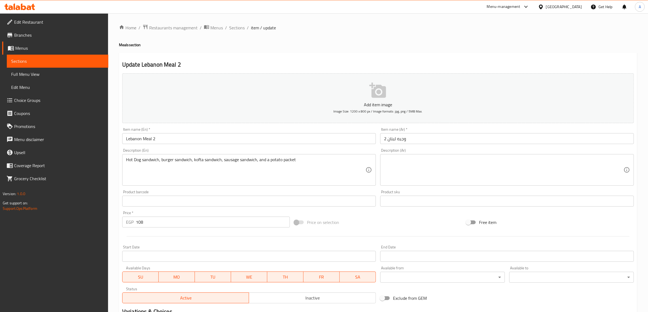
click at [423, 48] on h4 "Meals section" at bounding box center [378, 44] width 518 height 5
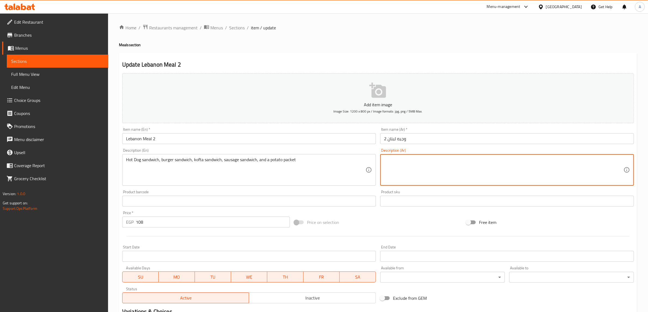
click at [416, 166] on textarea at bounding box center [503, 170] width 239 height 26
paste textarea "ساندوتش سوسیس و ساندوتش برجر و ساندوتش كفتة و ساندوتش سجق و باکت بطاطس"
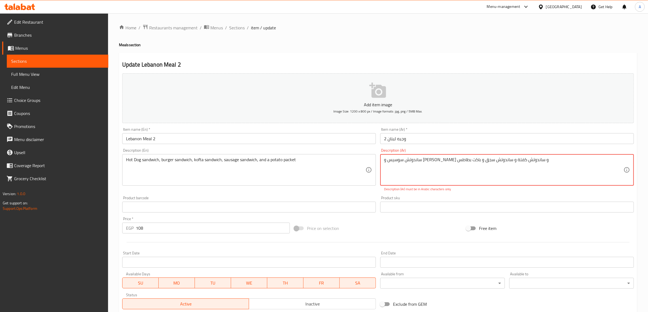
click at [384, 160] on textarea "ساندوتش سوسیس و ساندوتش برجر و ساندوتش كفتة و ساندوتش سجق و باکت بطاطس" at bounding box center [503, 170] width 239 height 26
click at [438, 175] on textarea "ساندوتش سوسیس و ساندوتش برجر و ساندوتش كفتة و ساندوتش سجق و باکت بطاطس" at bounding box center [503, 170] width 239 height 26
click at [471, 161] on textarea "ساندوتش سوسیس و ساندوتش برجر و ساندوتش كفتة و ساندوتش سجق و باکت بطاطس" at bounding box center [503, 170] width 239 height 26
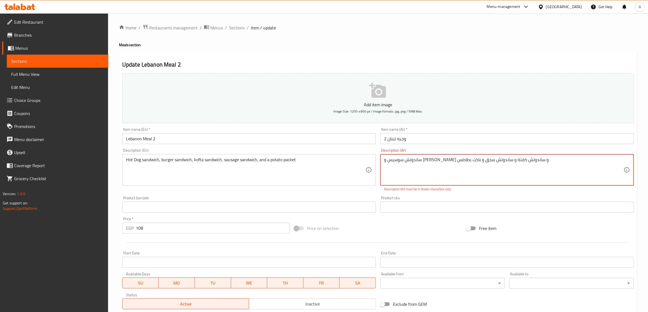
click at [471, 161] on textarea "ساندوتش سوسیس و ساندوتش برجر و ساندوتش كفتة و ساندوتش سجق و باکت بطاطس" at bounding box center [503, 170] width 239 height 26
type textarea "ساندوتش سوسیس و ساندوتش برجر و ساندوتش كفتة و ساندوتش سجق و باکت بطاطس"
click at [451, 166] on textarea "ساندوتش سوسیس و ساندوتش برجر و ساندوتش كفتة و ساندوتش سجق و باکت بطاطس" at bounding box center [503, 170] width 239 height 26
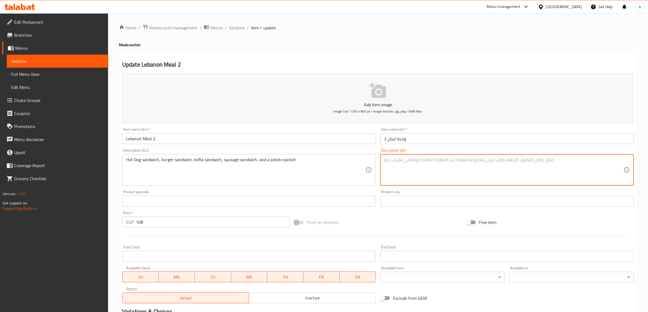
paste textarea "ساندوتش"
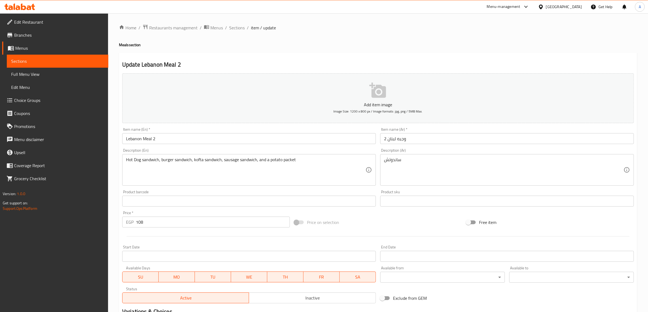
click at [472, 157] on div "ساندوتش Description (Ar)" at bounding box center [507, 170] width 254 height 32
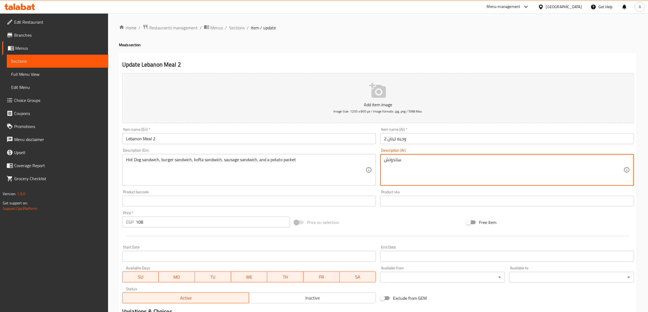
paste textarea "سوسیس"
click at [410, 169] on textarea "ساندوتش" at bounding box center [503, 170] width 239 height 26
paste textarea "سوسیس و ساندوتش برجر و ساندوتش كفتة و ساندوتش سجق و باکت بطاطس"
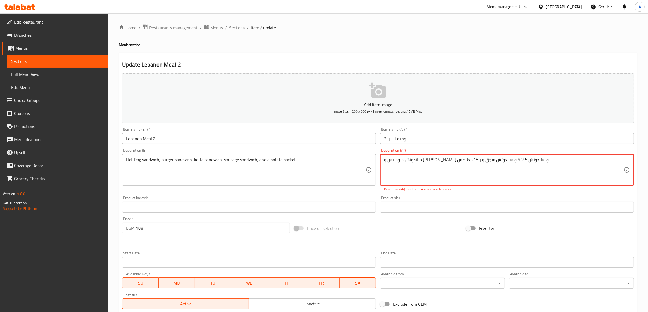
click at [514, 162] on textarea "ساندوتش سوسیس و ساندوتش برجر و ساندوتش كفتة و ساندوتش سجق و باکت بطاطس" at bounding box center [503, 170] width 239 height 26
click at [433, 48] on div "Home / Restaurants management / Menus / Sections / item / update Meals section …" at bounding box center [378, 201] width 518 height 355
drag, startPoint x: 520, startPoint y: 160, endPoint x: 347, endPoint y: 160, distance: 173.0
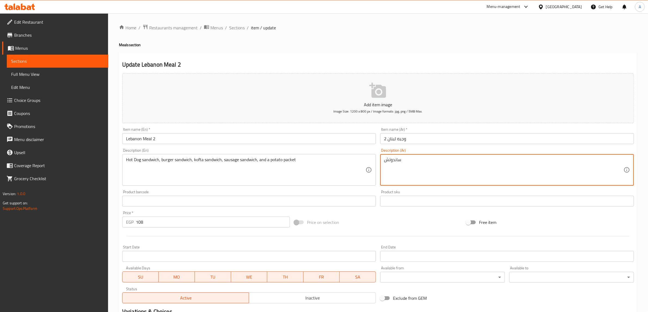
click at [426, 50] on div "Home / Restaurants management / Menus / Sections / item / update Meals section …" at bounding box center [378, 198] width 518 height 349
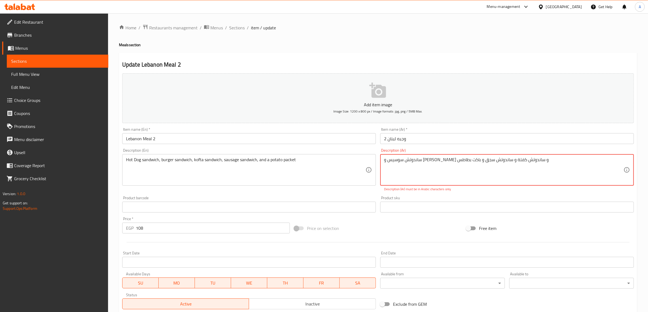
click at [503, 170] on textarea "ساندوتش سوسيس و ساندوتش برجر و ساندوتش كفتة و ساندوتش سجق و باکت بطاطس" at bounding box center [503, 170] width 239 height 26
drag, startPoint x: 503, startPoint y: 160, endPoint x: 336, endPoint y: 160, distance: 166.7
click at [336, 160] on div "Add item image Image Size: 1200 x 800 px / Image formats: jpg, png / 5MB Max. I…" at bounding box center [378, 191] width 516 height 240
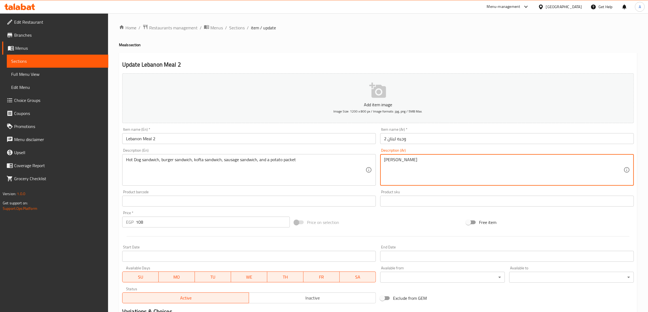
click at [426, 14] on div "Home / Restaurants management / Menus / Sections / item / update Meals section …" at bounding box center [378, 198] width 540 height 371
paste textarea "و ساندوتش برجر و ساندوتش كفتة و ساندوتش سجق و باکت بطاطس"
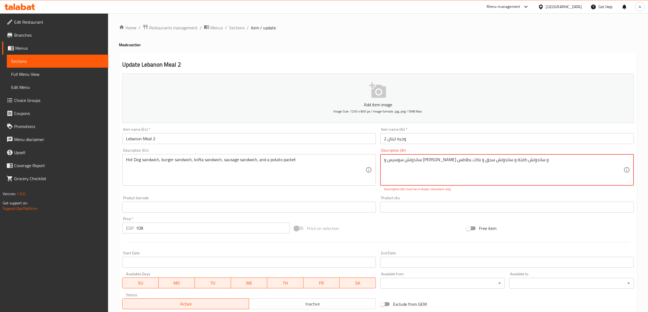
drag, startPoint x: 503, startPoint y: 159, endPoint x: 358, endPoint y: 160, distance: 145.8
click at [358, 160] on div "Add item image Image Size: 1200 x 800 px / Image formats: jpg, png / 5MB Max. I…" at bounding box center [378, 191] width 516 height 240
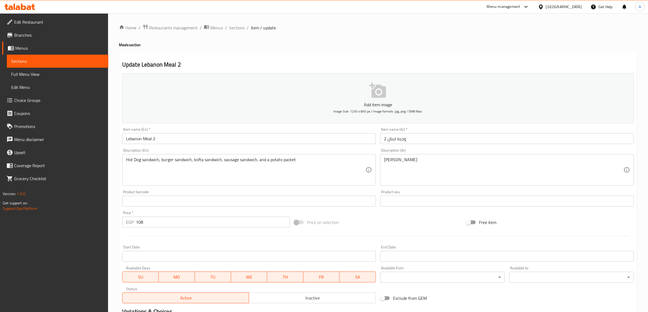
click at [433, 33] on div "Home / Restaurants management / Menus / Sections / item / update Meals section …" at bounding box center [378, 198] width 518 height 349
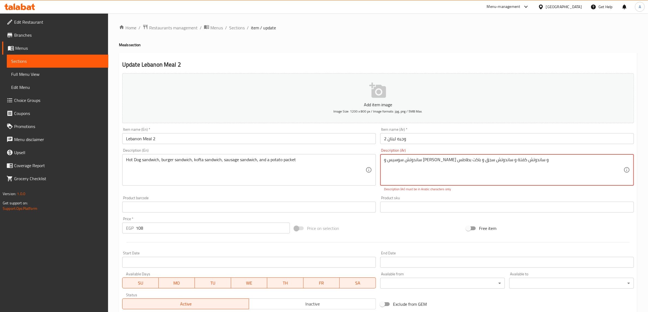
click at [484, 160] on textarea "ساندوتش سوسيس و ساندوتش برجر و ساندوتش كفتة و ساندوتش سجق و باکت بطاطس" at bounding box center [503, 170] width 239 height 26
drag, startPoint x: 499, startPoint y: 160, endPoint x: 373, endPoint y: 160, distance: 125.9
click at [373, 160] on div "Add item image Image Size: 1200 x 800 px / Image formats: jpg, png / 5MB Max. I…" at bounding box center [378, 191] width 516 height 240
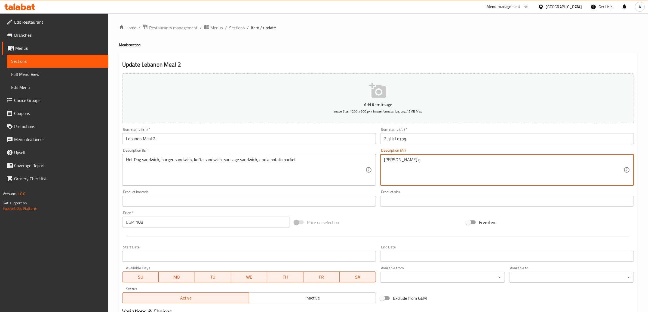
click at [445, 62] on h2 "Update Lebanon Meal 2" at bounding box center [377, 65] width 511 height 8
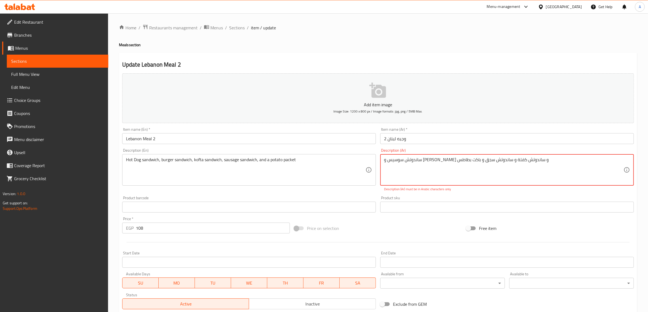
click at [484, 157] on textarea "ساندوتش سوسيس و ساندوتش برجر و ساندوتش كفتة و ساندوتش سجق و باکت بطاطس" at bounding box center [503, 170] width 239 height 26
drag, startPoint x: 482, startPoint y: 161, endPoint x: 378, endPoint y: 161, distance: 103.9
click at [378, 161] on div "Description (Ar) ساندوتش سوسيس و ساندوتش برجر و ساندوتش كفتة و ساندوتش سجق و با…" at bounding box center [507, 170] width 258 height 48
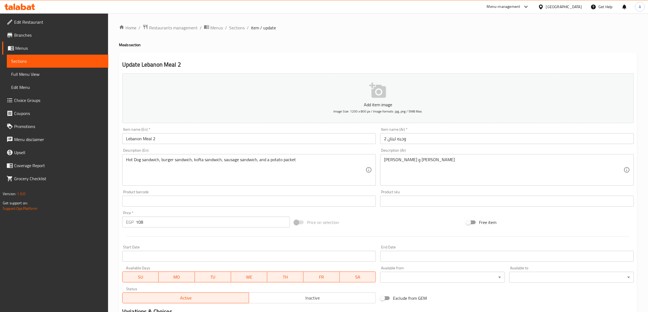
click at [437, 39] on div "Home / Restaurants management / Menus / Sections / item / update Meals section …" at bounding box center [378, 198] width 518 height 349
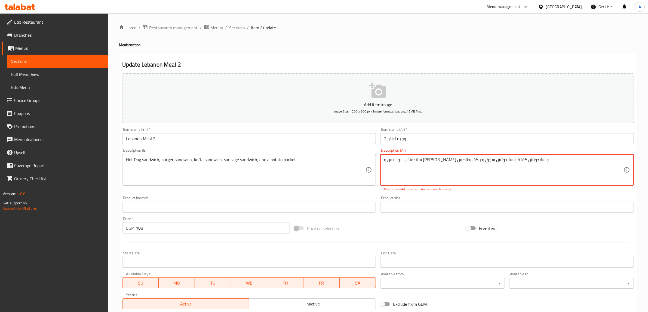
click at [474, 159] on textarea "ساندوتش سوسيس و ساندوتش برجر و ساندوتش كفتة و ساندوتش سجق و باکت بطاطس" at bounding box center [503, 170] width 239 height 26
drag, startPoint x: 474, startPoint y: 161, endPoint x: 352, endPoint y: 161, distance: 122.4
click at [352, 161] on div "Add item image Image Size: 1200 x 800 px / Image formats: jpg, png / 5MB Max. I…" at bounding box center [378, 191] width 516 height 240
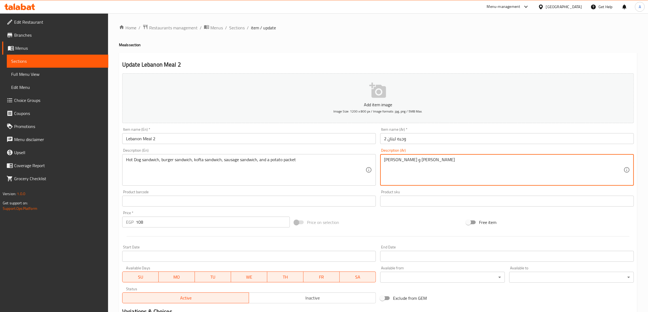
click at [422, 40] on div "Home / Restaurants management / Menus / Sections / item / update Meals section …" at bounding box center [378, 198] width 518 height 349
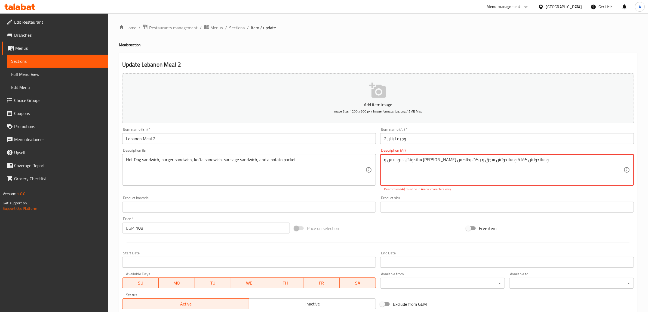
click at [469, 163] on textarea "ساندوتش سوسيس و ساندوتش برجر و ساندوتش كفتة و ساندوتش سجق و باکت بطاطس" at bounding box center [503, 170] width 239 height 26
drag, startPoint x: 471, startPoint y: 160, endPoint x: 376, endPoint y: 160, distance: 94.9
click at [376, 160] on div "Add item image Image Size: 1200 x 800 px / Image formats: jpg, png / 5MB Max. I…" at bounding box center [378, 191] width 516 height 240
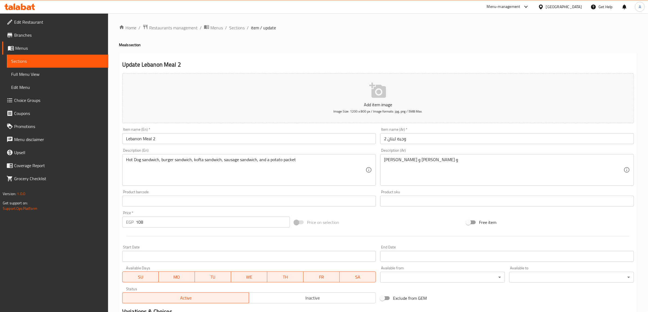
click at [439, 36] on div "Home / Restaurants management / Menus / Sections / item / update Meals section …" at bounding box center [378, 198] width 518 height 349
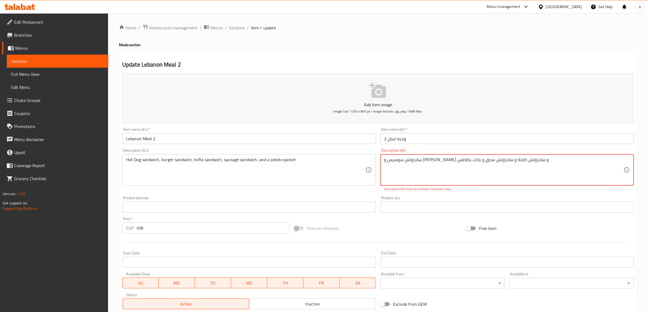
click at [460, 159] on textarea "ساندوتش سوسيس و ساندوتش برجر و ساندوتش كفتة و ساندوتش سجق و باکت بطاطس" at bounding box center [503, 170] width 239 height 26
drag, startPoint x: 453, startPoint y: 160, endPoint x: 349, endPoint y: 160, distance: 104.7
click at [349, 160] on div "Add item image Image Size: 1200 x 800 px / Image formats: jpg, png / 5MB Max. I…" at bounding box center [378, 191] width 516 height 240
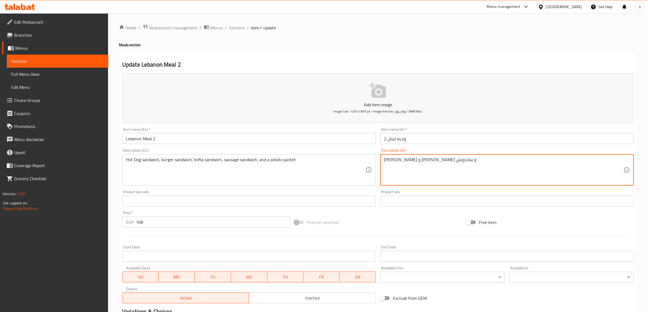
click at [407, 35] on div "Home / Restaurants management / Menus / Sections / item / update Meals section …" at bounding box center [378, 198] width 518 height 349
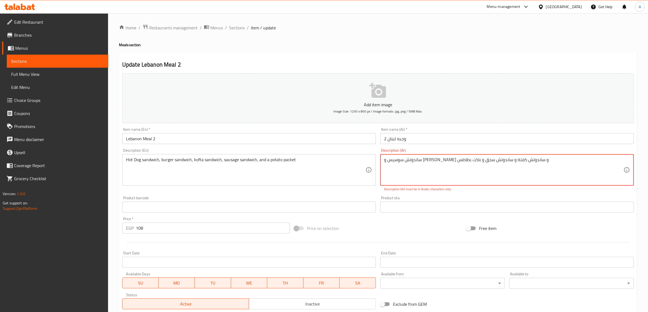
click at [441, 161] on textarea "ساندوتش سوسيس و ساندوتش برجر و ساندوتش كفتة و ساندوتش سجق و باکت بطاطس" at bounding box center [503, 170] width 239 height 26
drag, startPoint x: 443, startPoint y: 162, endPoint x: 349, endPoint y: 162, distance: 94.4
click at [349, 162] on div "Add item image Image Size: 1200 x 800 px / Image formats: jpg, png / 5MB Max. I…" at bounding box center [378, 191] width 516 height 240
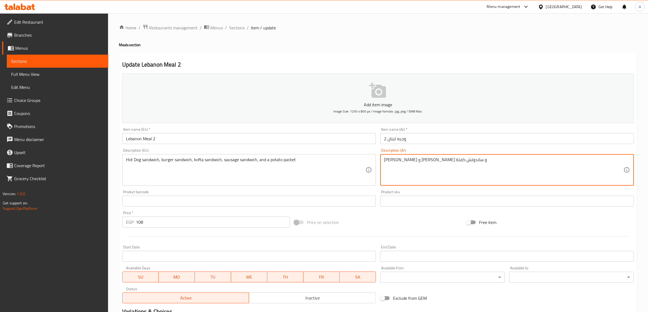
click at [407, 38] on div "Home / Restaurants management / Menus / Sections / item / update Meals section …" at bounding box center [378, 198] width 518 height 349
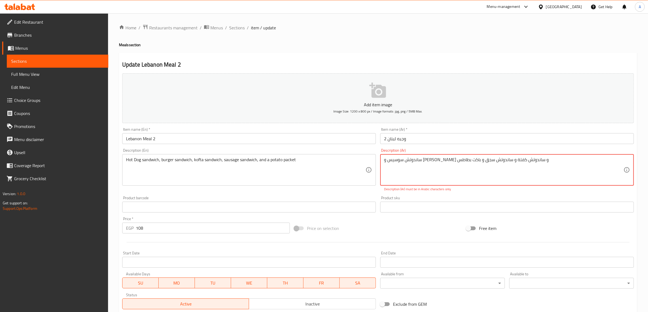
click at [439, 160] on textarea "ساندوتش سوسيس و ساندوتش برجر و ساندوتش كفتة و ساندوتش سجق و باکت بطاطس" at bounding box center [503, 170] width 239 height 26
drag, startPoint x: 440, startPoint y: 161, endPoint x: 372, endPoint y: 161, distance: 68.0
click at [372, 161] on div "Add item image Image Size: 1200 x 800 px / Image formats: jpg, png / 5MB Max. I…" at bounding box center [378, 191] width 516 height 240
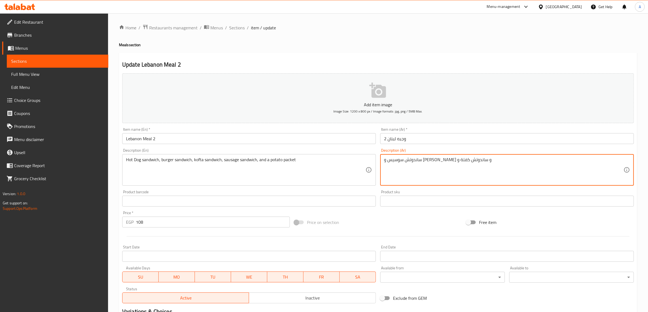
click at [434, 39] on div "Home / Restaurants management / Menus / Sections / item / update Meals section …" at bounding box center [378, 198] width 518 height 349
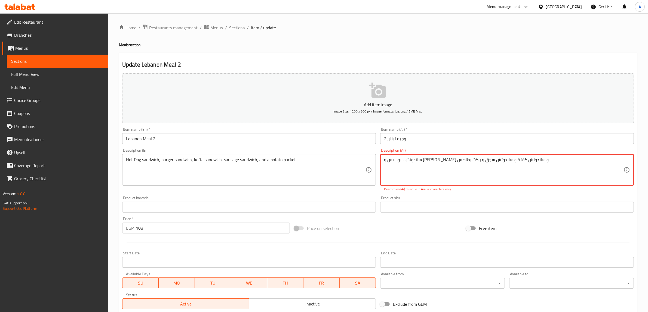
click at [431, 160] on textarea "ساندوتش سوسيس و ساندوتش برجر و ساندوتش كفتة و ساندوتش سجق و باکت بطاطس" at bounding box center [503, 170] width 239 height 26
drag, startPoint x: 421, startPoint y: 159, endPoint x: 367, endPoint y: 161, distance: 53.6
click at [367, 161] on div "Add item image Image Size: 1200 x 800 px / Image formats: jpg, png / 5MB Max. I…" at bounding box center [378, 191] width 516 height 240
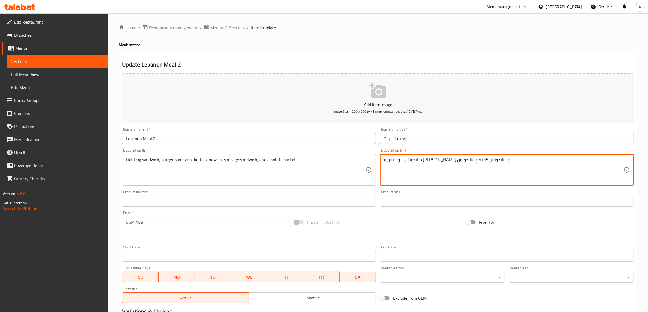
click at [427, 41] on div "Home / Restaurants management / Menus / Sections / item / update Meals section …" at bounding box center [378, 198] width 518 height 349
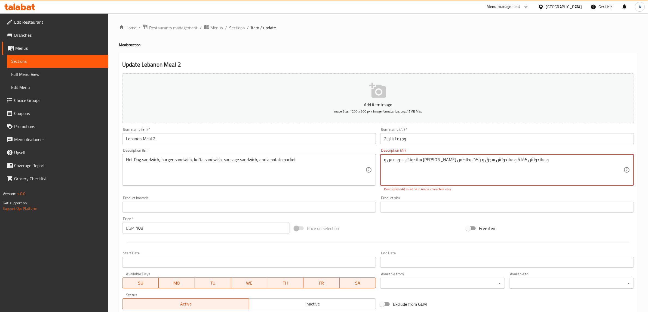
click at [416, 160] on textarea "ساندوتش سوسيس و ساندوتش برجر و ساندوتش كفتة و ساندوتش سجق و باکت بطاطس" at bounding box center [503, 170] width 239 height 26
drag, startPoint x: 411, startPoint y: 160, endPoint x: 371, endPoint y: 160, distance: 39.4
click at [371, 160] on div "Add item image Image Size: 1200 x 800 px / Image formats: jpg, png / 5MB Max. I…" at bounding box center [378, 191] width 516 height 240
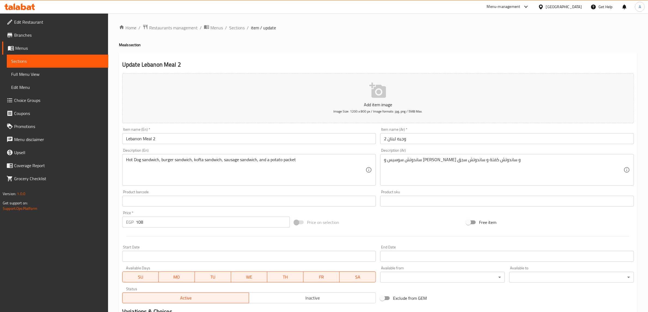
click at [425, 38] on div "Home / Restaurants management / Menus / Sections / item / update Meals section …" at bounding box center [378, 198] width 518 height 349
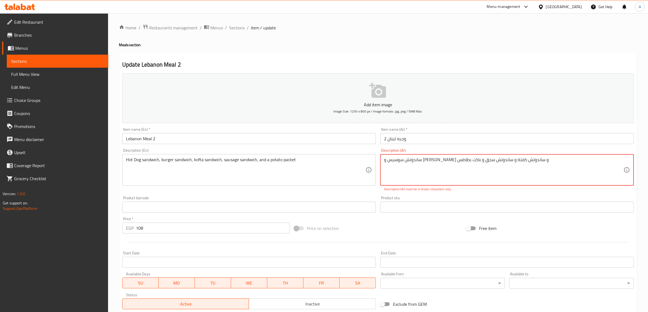
click at [412, 158] on textarea "ساندوتش سوسيس و ساندوتش برجر و ساندوتش كفتة و ساندوتش سجق و باکت بطاطس" at bounding box center [503, 170] width 239 height 26
drag, startPoint x: 407, startPoint y: 159, endPoint x: 363, endPoint y: 159, distance: 43.3
click at [363, 159] on div "Add item image Image Size: 1200 x 800 px / Image formats: jpg, png / 5MB Max. I…" at bounding box center [378, 191] width 516 height 240
click at [406, 158] on textarea "ساندوتش سوسيس و ساندوتش برجر و ساندوتش كفتة و ساندوتش سجق و باکت بطاطس" at bounding box center [503, 170] width 239 height 26
drag, startPoint x: 407, startPoint y: 161, endPoint x: 365, endPoint y: 162, distance: 41.9
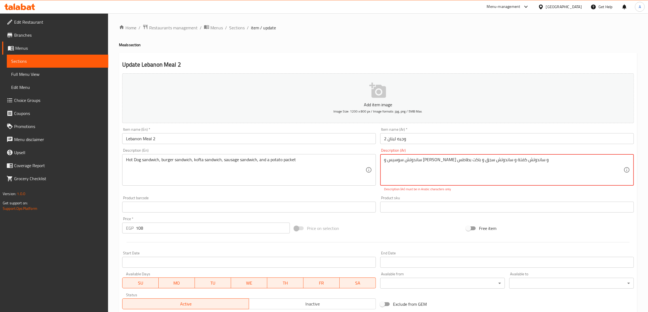
click at [365, 162] on div "Add item image Image Size: 1200 x 800 px / Image formats: jpg, png / 5MB Max. I…" at bounding box center [378, 191] width 516 height 240
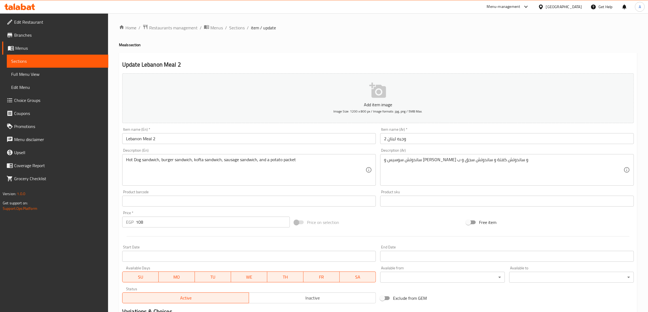
click at [425, 41] on div "Home / Restaurants management / Menus / Sections / item / update Meals section …" at bounding box center [378, 198] width 518 height 349
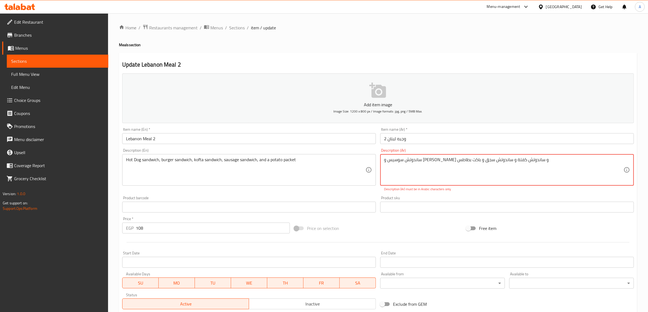
click at [402, 160] on textarea "ساندوتش سوسيس و ساندوتش برجر و ساندوتش كفتة و ساندوتش سجق و باکت بطاطس" at bounding box center [503, 170] width 239 height 26
click at [391, 160] on textarea "ساندوتش سوسيس و ساندوتش برجر و ساندوتش كفتة و ساندوتش سجق و باکت بطاطس" at bounding box center [503, 170] width 239 height 26
click at [468, 180] on textarea "ساندوتش سوسيس و ساندوتش برجر و ساندوتش كفتة و ساندوتش سجق و باکت" at bounding box center [503, 170] width 239 height 26
click at [424, 189] on p "Description (Ar) must be in Arabic characters only" at bounding box center [507, 189] width 246 height 5
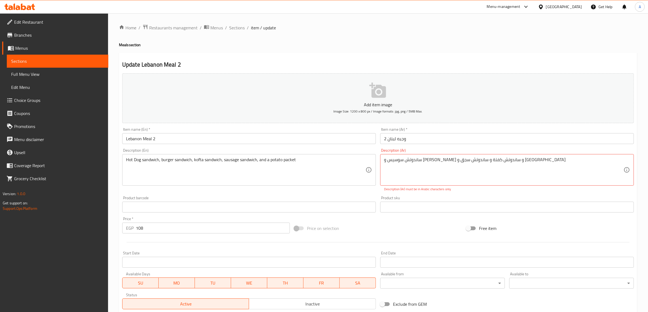
click at [426, 195] on div "Product sku Product sku" at bounding box center [507, 204] width 258 height 21
click at [440, 184] on div "ساندوتش سوسيس و ساندوتش برجر و ساندوتش كفتة و ساندوتش سجق و باکت Description (A…" at bounding box center [507, 170] width 254 height 32
click at [509, 177] on textarea "ساندوتش سوسيس و ساندوتش برجر و ساندوتش كفتة و ساندوتش سجق و باکت" at bounding box center [503, 170] width 239 height 26
click at [512, 190] on p "Description (Ar) must be in Arabic characters only" at bounding box center [507, 189] width 246 height 5
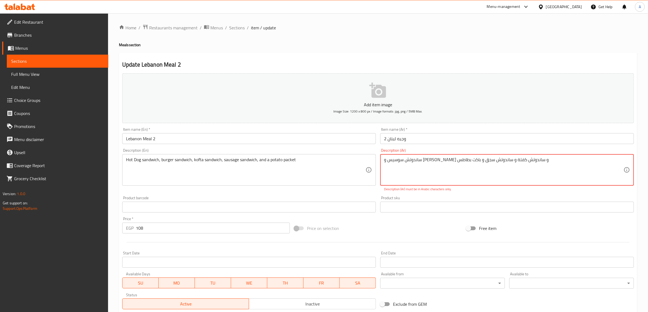
type textarea "ساندوتش سوسيس و ساندوتش برجر و ساندوتش كفتة و ساندوتش سجق و باکت بطاطس"
click at [459, 191] on p "Description (Ar) must be in Arabic characters only" at bounding box center [507, 189] width 246 height 5
click at [430, 162] on textarea "ساندوتش سوسيس و ساندوتش برجر و ساندوتش كفتة و ساندوتش سجق و باکت بطاطس" at bounding box center [503, 170] width 239 height 26
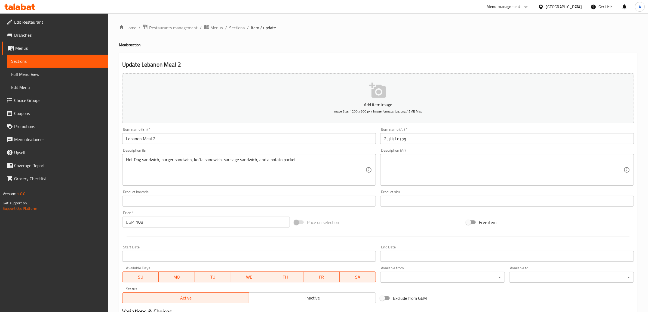
click at [456, 173] on textarea at bounding box center [503, 170] width 239 height 26
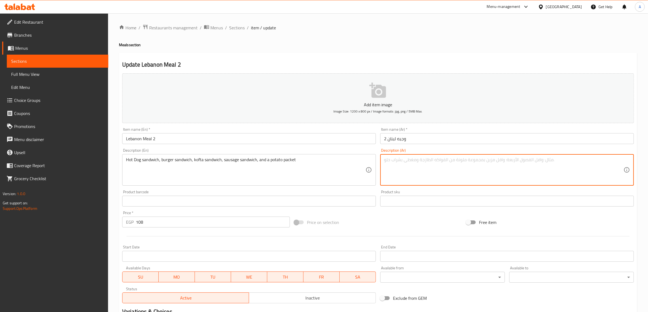
click at [471, 174] on textarea at bounding box center [503, 170] width 239 height 26
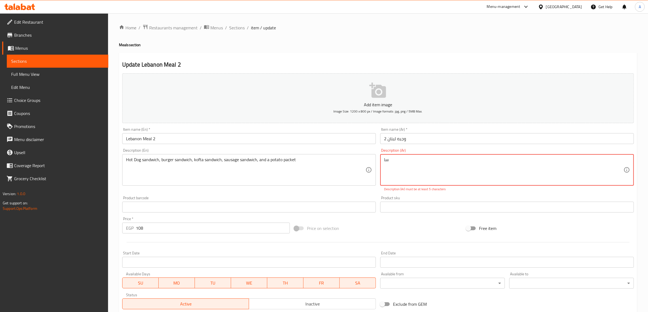
type textarea "س"
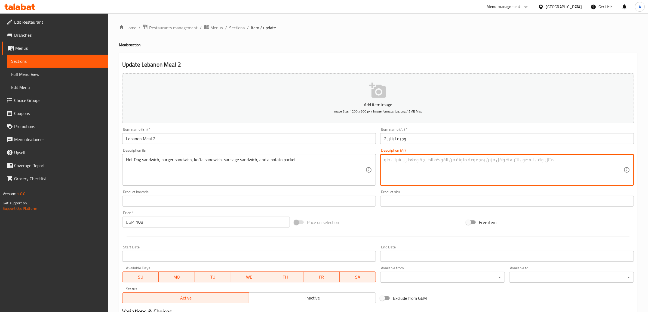
type textarea "س"
click at [471, 174] on textarea at bounding box center [503, 170] width 239 height 26
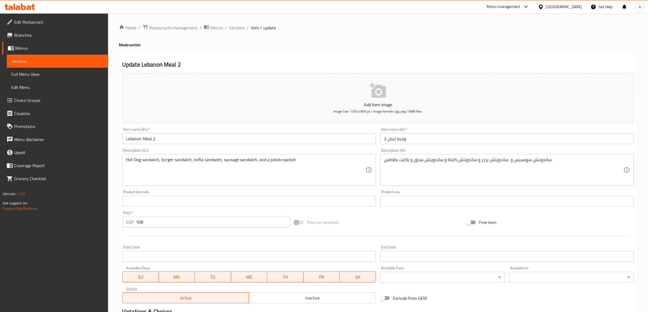
drag, startPoint x: 523, startPoint y: 160, endPoint x: 529, endPoint y: 169, distance: 10.8
click at [523, 160] on textarea "ساندويتش سويسيس و ساندويتش برجر و ساندويتش كفتة و ساندويتش سجق و باكيت بطاطس" at bounding box center [503, 170] width 239 height 26
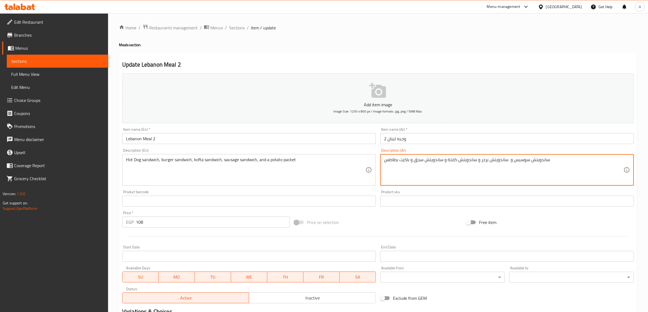
type textarea "ساندويتش سوسيس و ساندويتش برجر و ساندويتش كفتة و ساندويتش سجق و باكيت بطاطس"
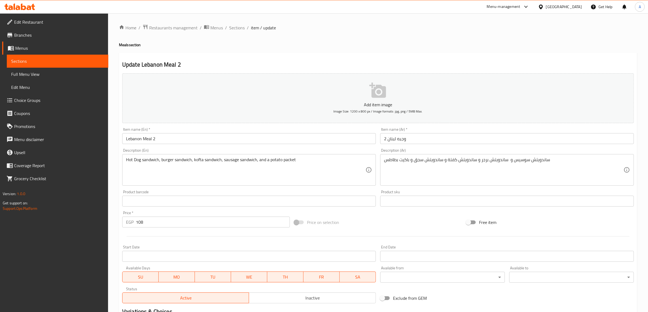
click at [355, 49] on div "Home / Restaurants management / Menus / Sections / item / update Meals section …" at bounding box center [378, 198] width 518 height 349
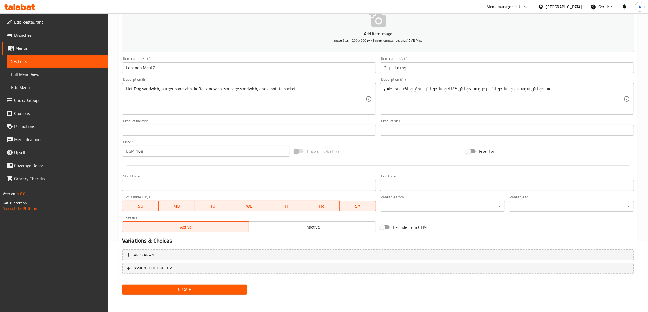
click at [212, 291] on span "Update" at bounding box center [184, 289] width 116 height 7
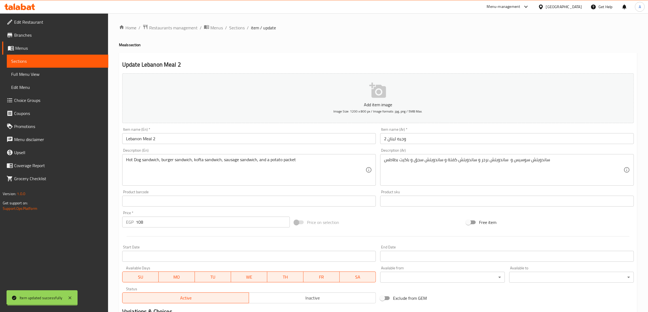
click at [233, 27] on span "Sections" at bounding box center [237, 27] width 16 height 7
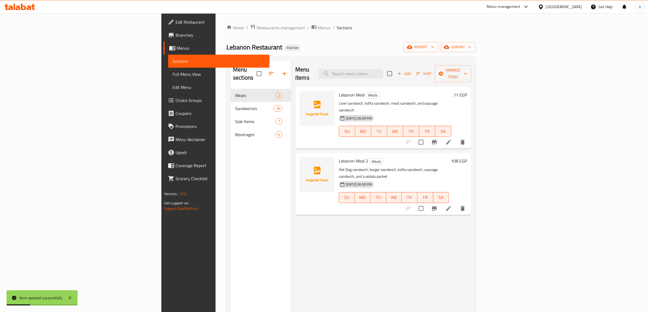
click at [172, 74] on span "Full Menu View" at bounding box center [218, 74] width 93 height 7
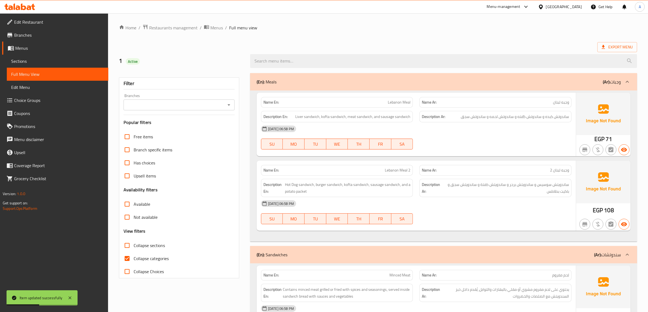
click at [147, 257] on span "Collapse categories" at bounding box center [151, 258] width 35 height 7
click at [134, 257] on input "Collapse categories" at bounding box center [127, 258] width 13 height 13
checkbox input "false"
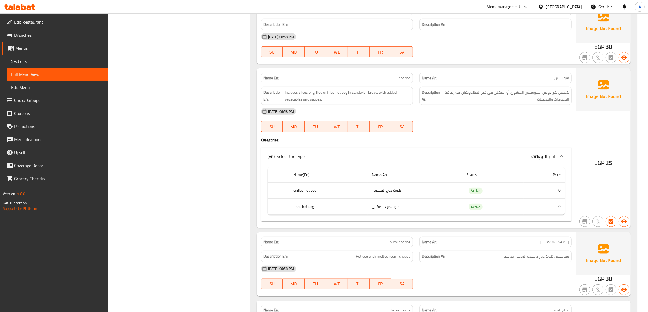
scroll to position [612, 0]
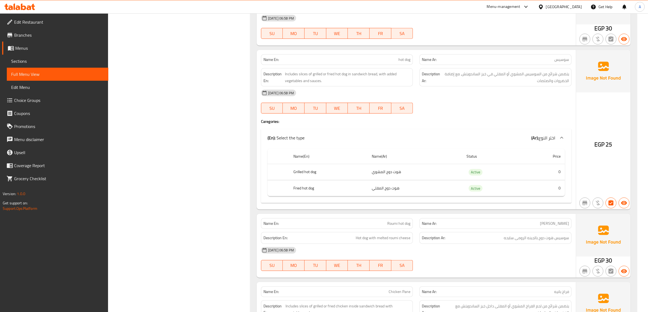
click at [565, 63] on span "سوسيس" at bounding box center [561, 60] width 15 height 6
copy span "سوسيس"
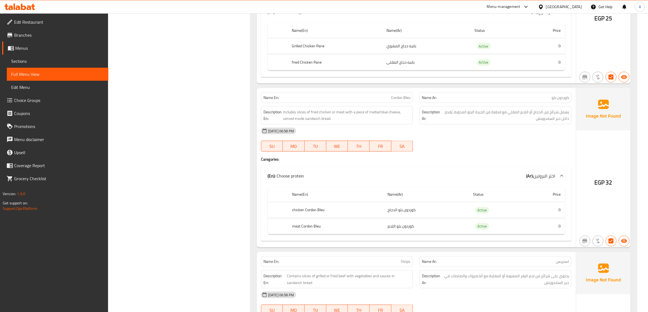
scroll to position [952, 0]
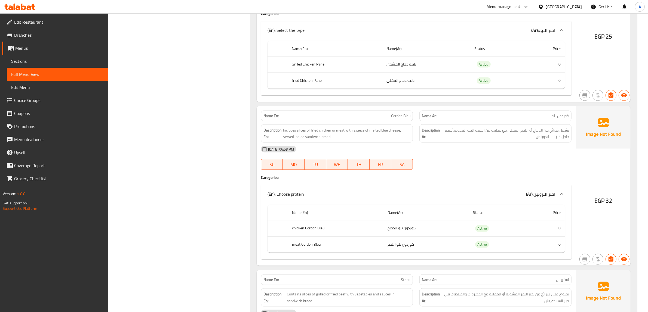
copy th "meat Cordon Bleu"
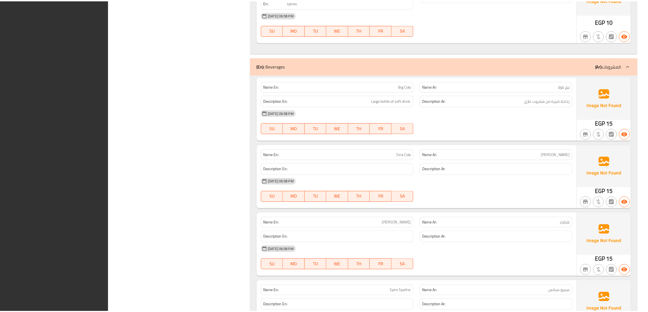
scroll to position [2771, 0]
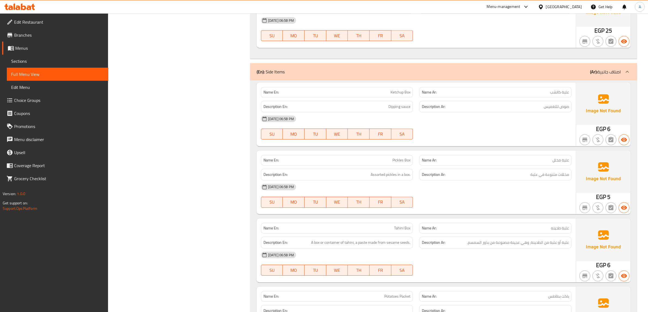
scroll to position [2057, 0]
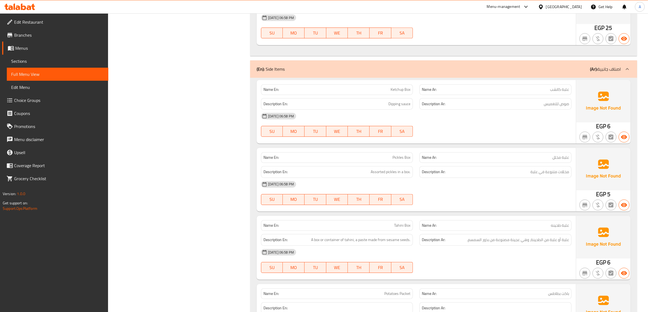
copy span "Tahini Box"
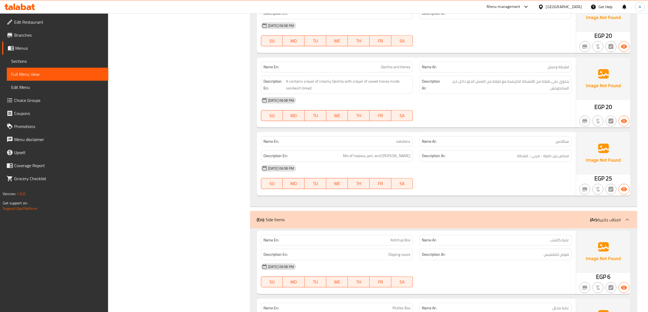
scroll to position [1887, 0]
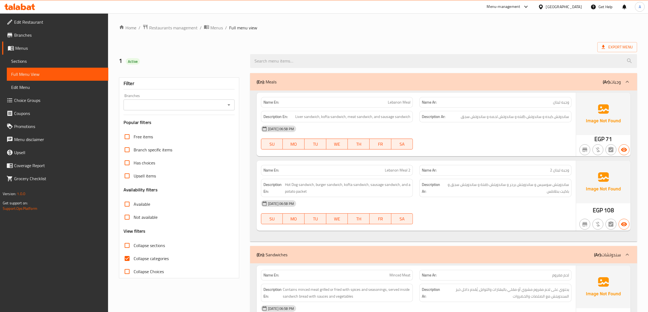
click at [136, 258] on span "Collapse categories" at bounding box center [151, 258] width 35 height 7
click at [134, 258] on input "Collapse categories" at bounding box center [127, 258] width 13 height 13
checkbox input "false"
click at [39, 52] on link "Menus" at bounding box center [55, 48] width 106 height 13
click at [36, 63] on span "Sections" at bounding box center [57, 61] width 93 height 7
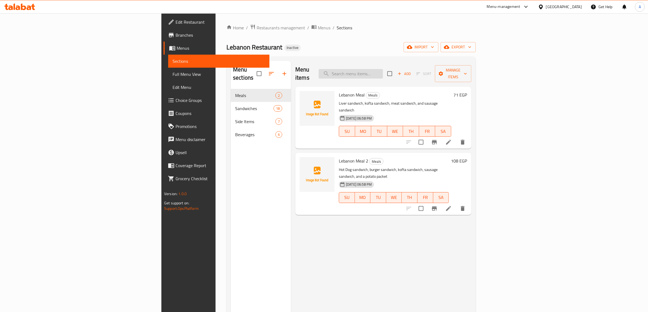
click at [383, 74] on input "search" at bounding box center [351, 74] width 64 height 10
paste input "Tahini Box"
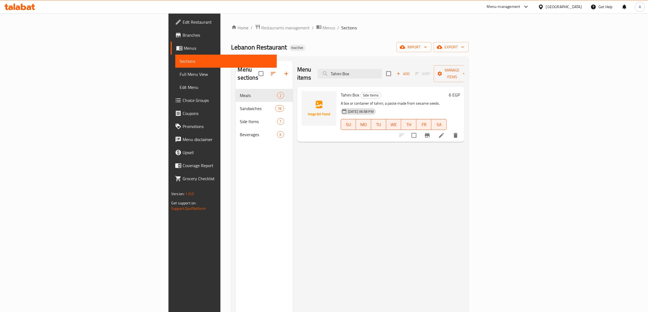
type input "Tahini Box"
click at [449, 131] on li at bounding box center [441, 136] width 15 height 10
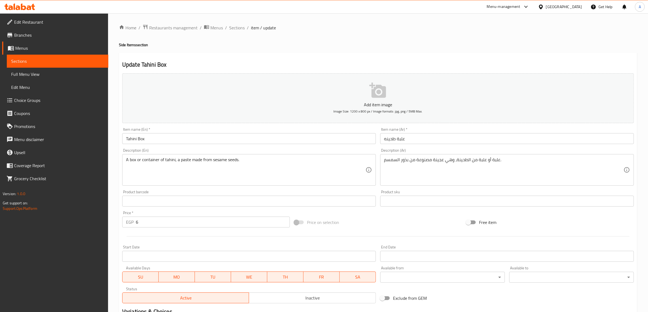
click at [153, 137] on input "Tahini Box" at bounding box center [249, 138] width 254 height 11
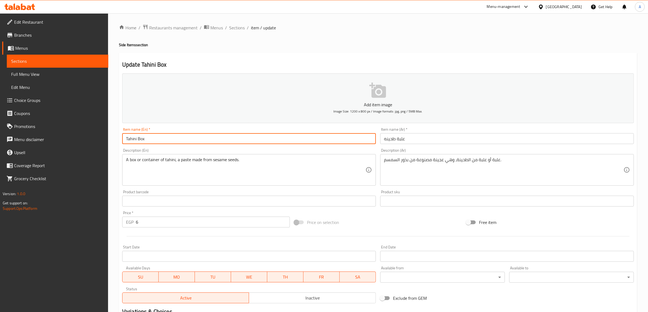
click at [153, 137] on input "Tahini Box" at bounding box center [249, 138] width 254 height 11
click at [174, 29] on span "Restaurants management" at bounding box center [173, 27] width 48 height 7
